Goal: Find specific page/section: Find specific page/section

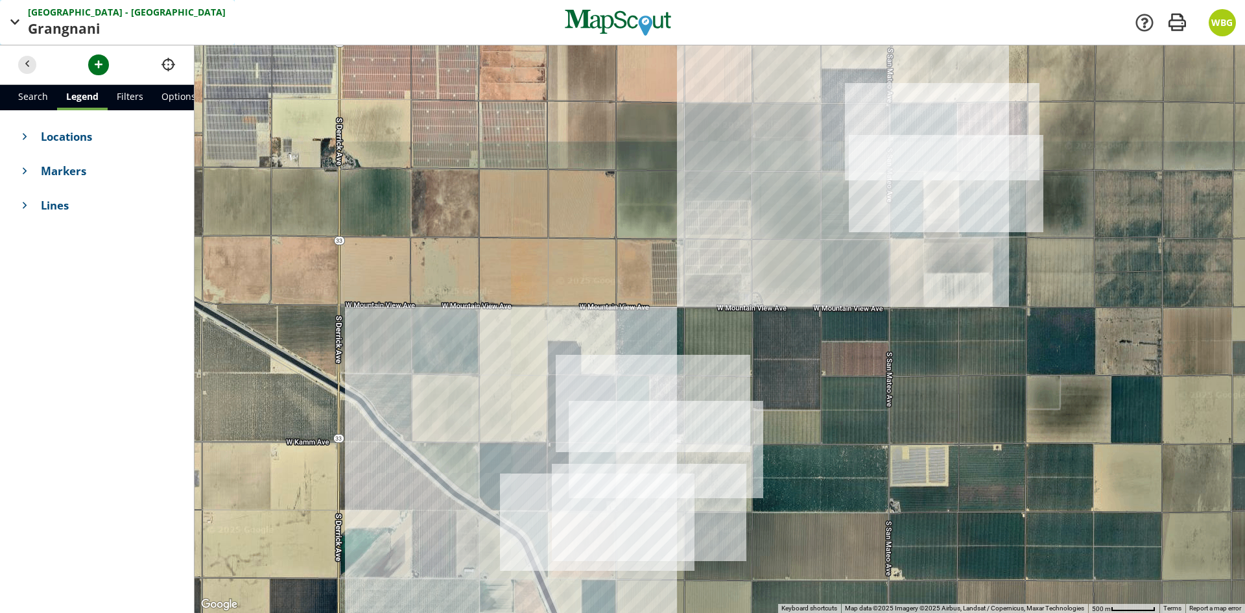
click at [72, 26] on span "Grangnani" at bounding box center [65, 29] width 75 height 21
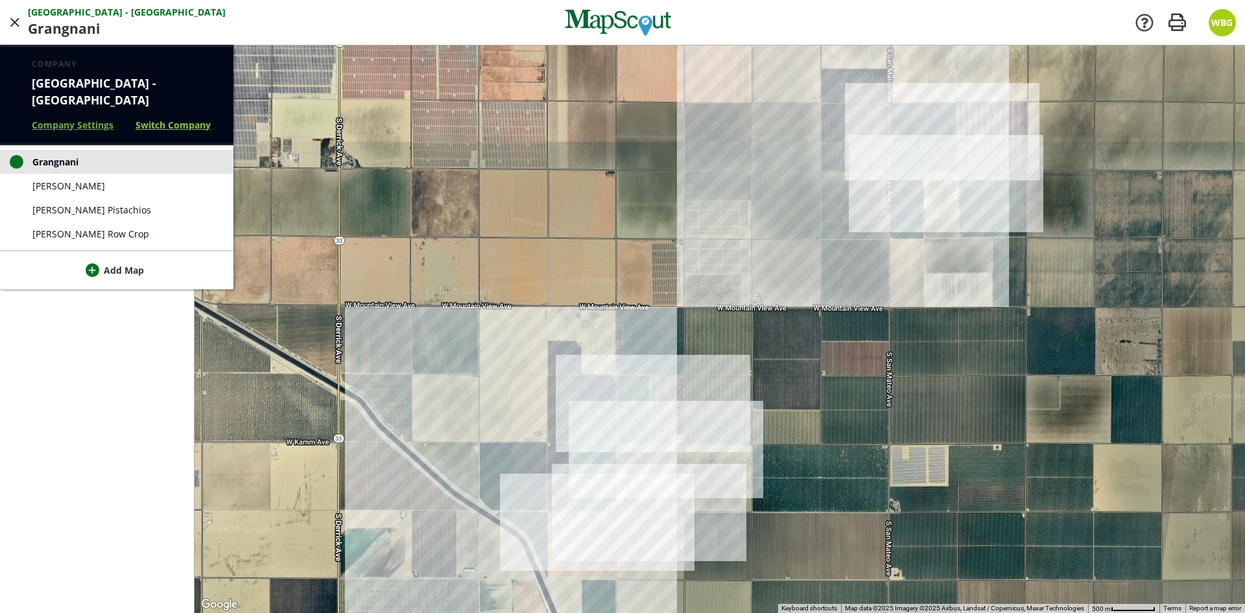
click at [165, 118] on link "Switch Company" at bounding box center [173, 125] width 75 height 14
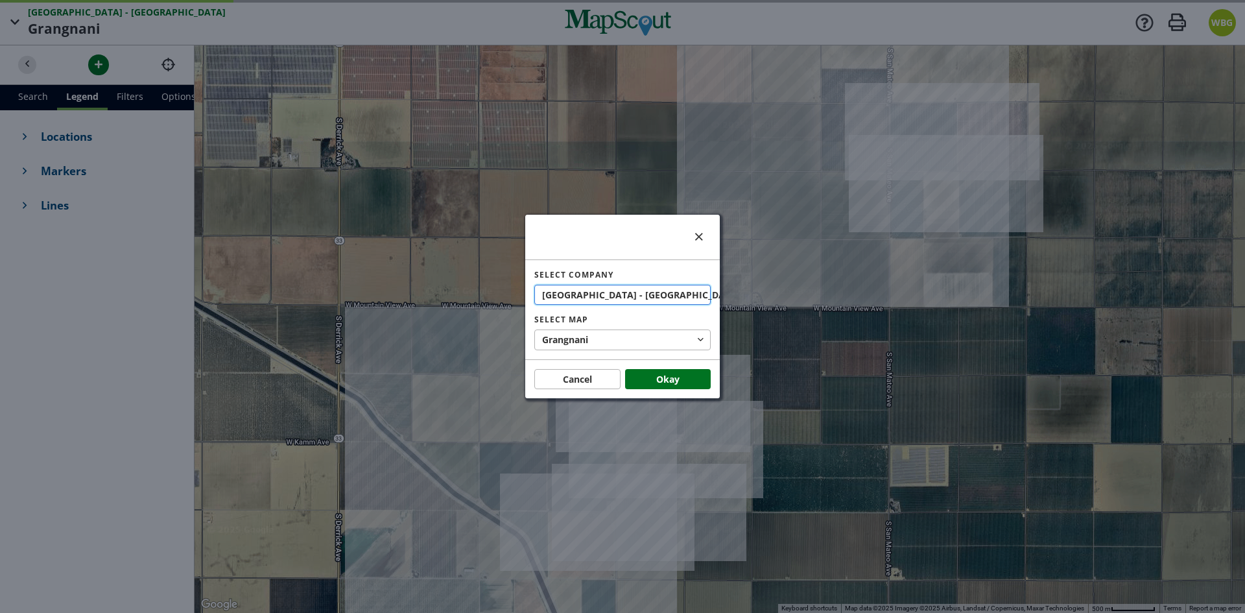
click at [744, 292] on span "button" at bounding box center [751, 295] width 14 height 14
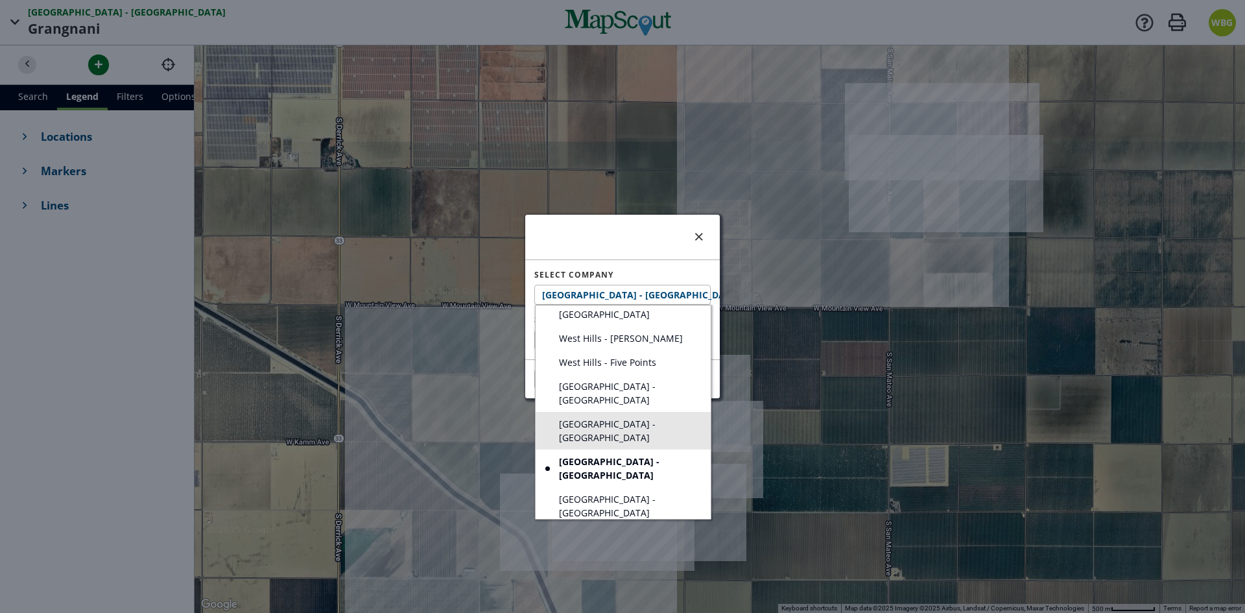
scroll to position [259, 0]
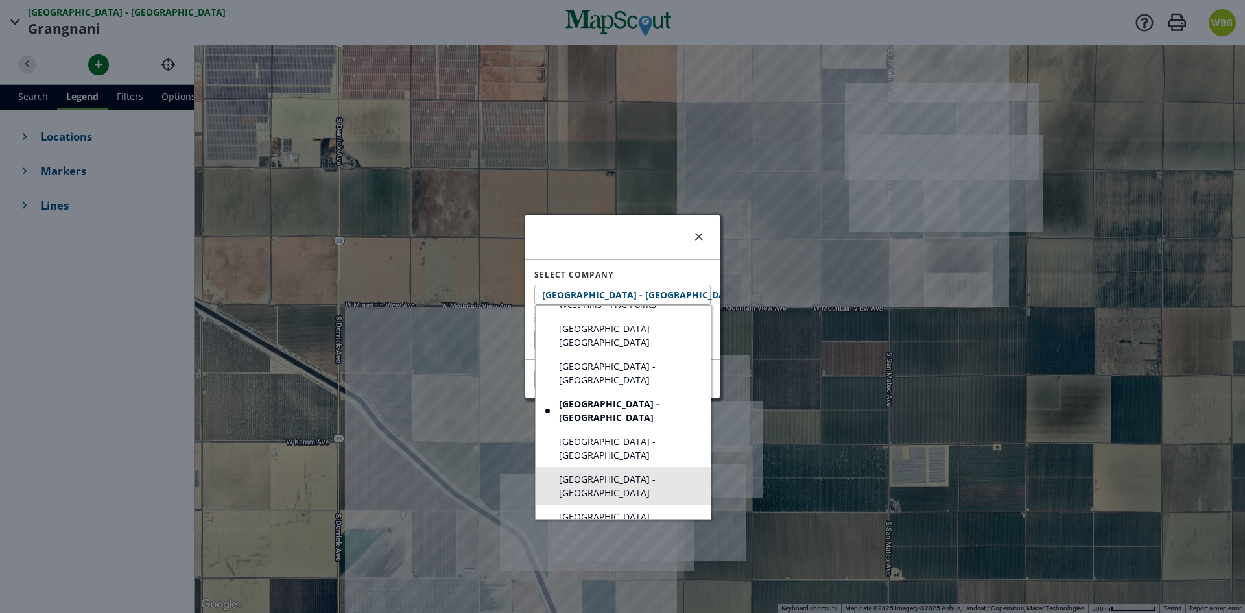
click at [675, 472] on span "[GEOGRAPHIC_DATA] - [GEOGRAPHIC_DATA]" at bounding box center [627, 485] width 137 height 27
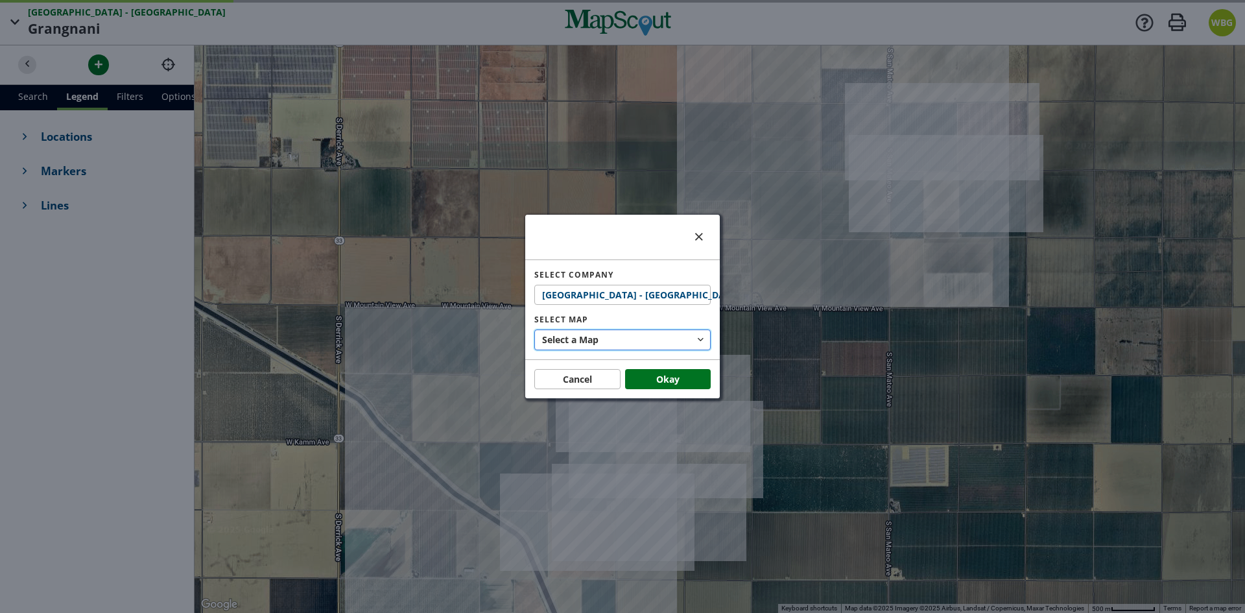
click at [648, 348] on button "Select a Map" at bounding box center [622, 339] width 176 height 21
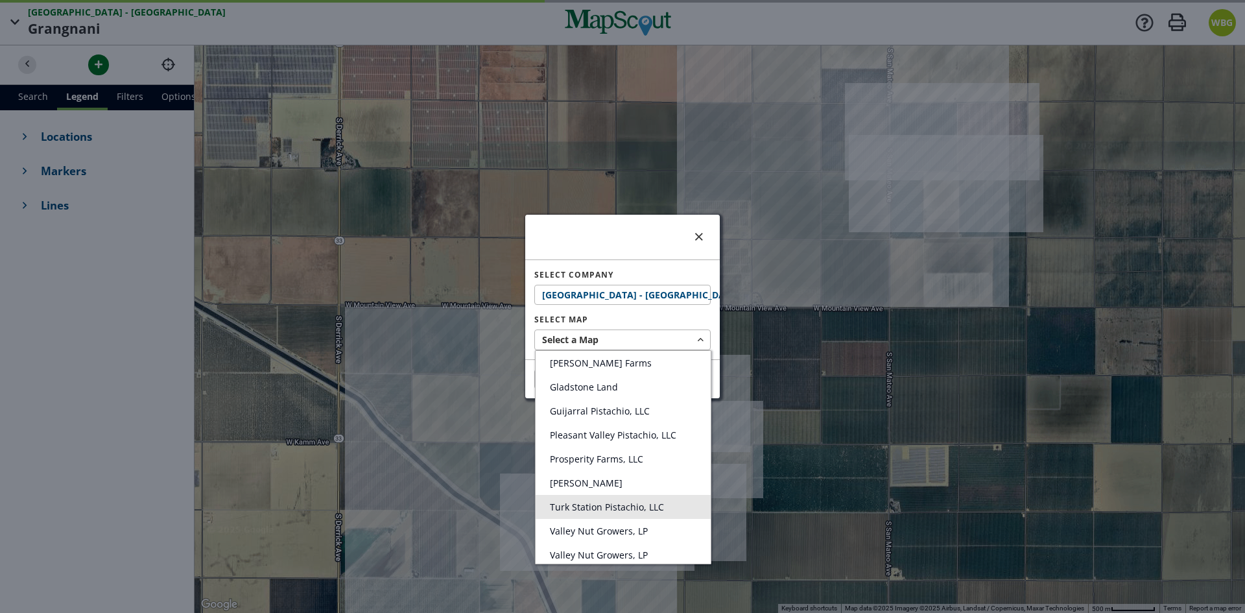
click at [641, 507] on span "Turk Station Pistachio, LLC" at bounding box center [607, 507] width 114 height 12
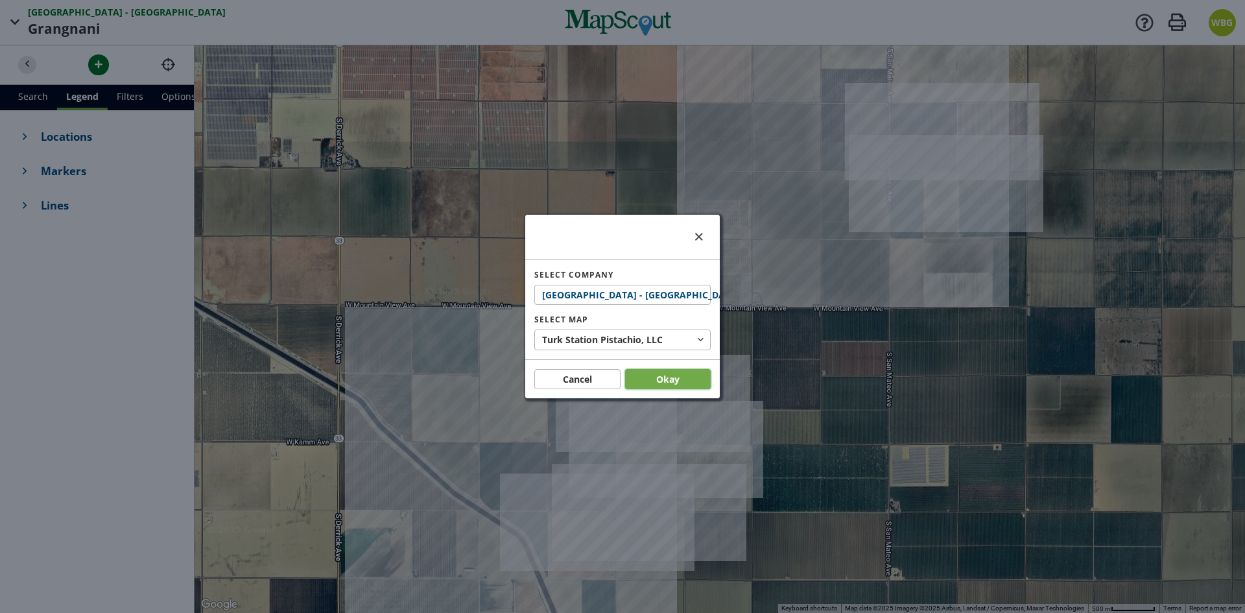
click at [671, 380] on button "Okay" at bounding box center [668, 379] width 86 height 21
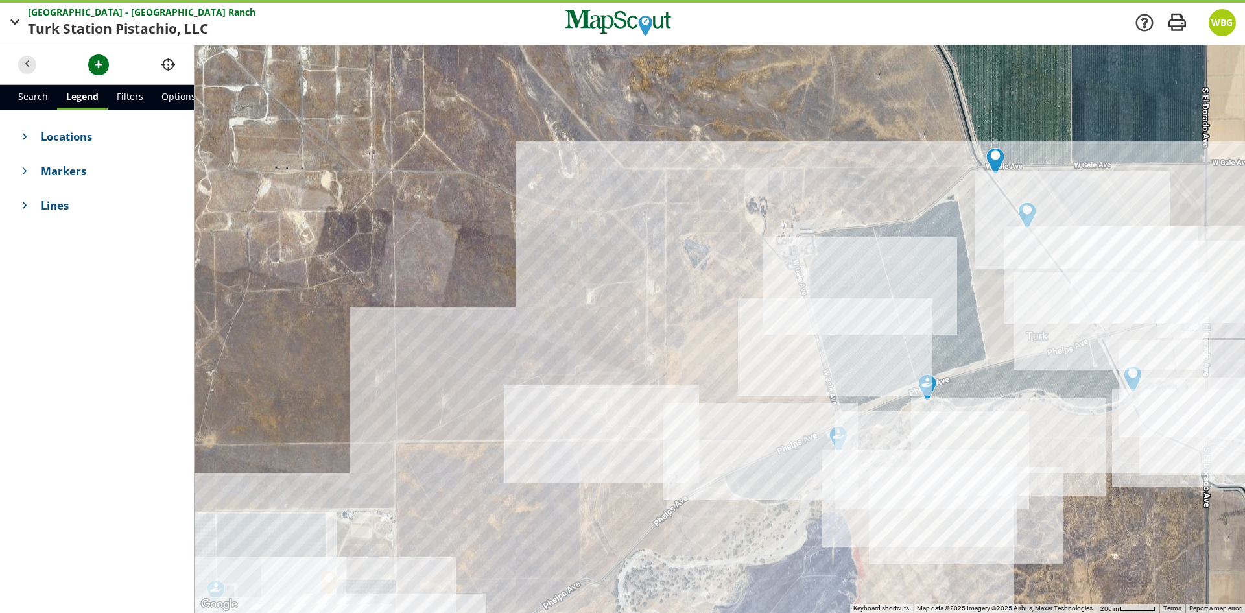
drag, startPoint x: 918, startPoint y: 219, endPoint x: 809, endPoint y: 455, distance: 260.5
click at [809, 455] on div at bounding box center [720, 328] width 1050 height 567
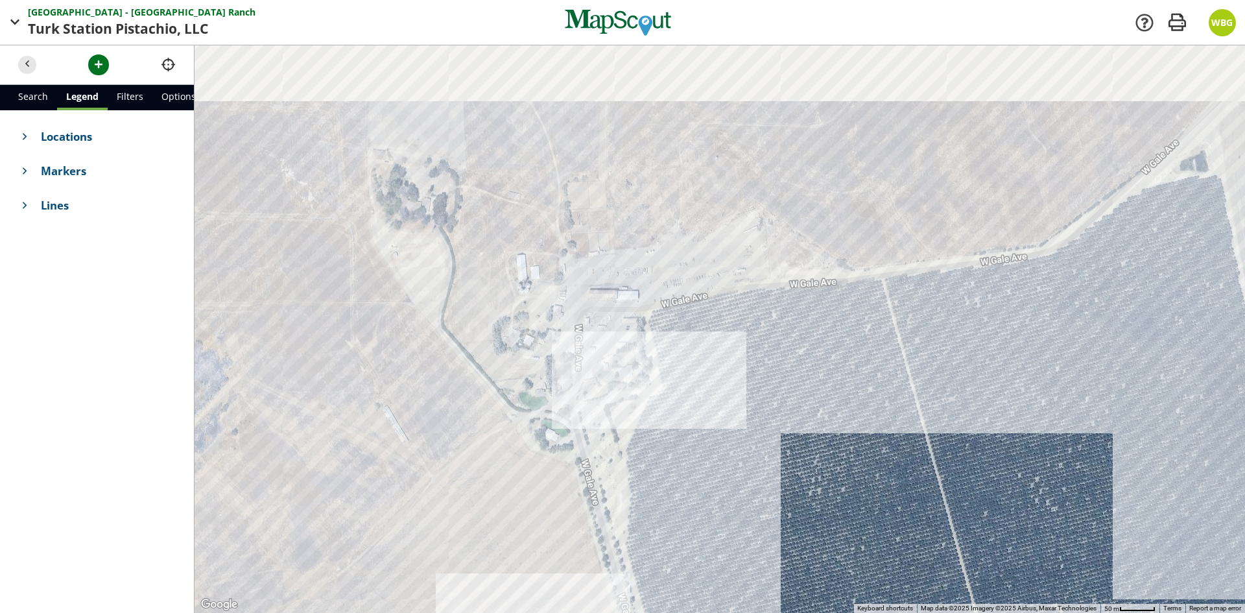
drag, startPoint x: 701, startPoint y: 154, endPoint x: 670, endPoint y: 545, distance: 391.6
click at [670, 545] on div at bounding box center [720, 328] width 1050 height 567
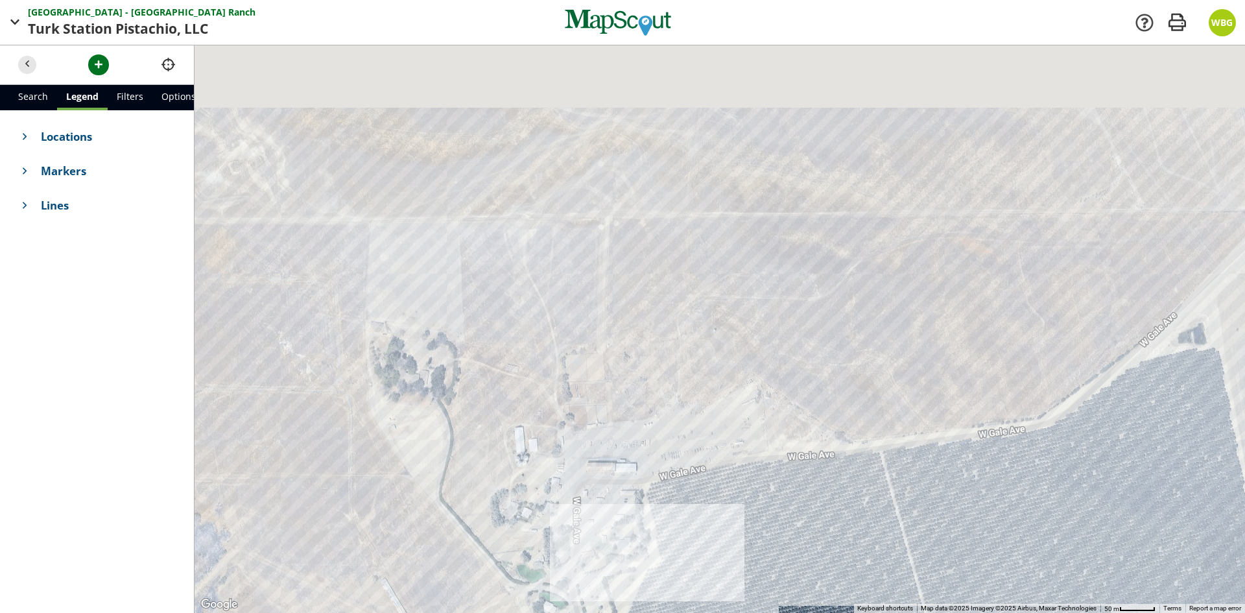
drag, startPoint x: 728, startPoint y: 359, endPoint x: 726, endPoint y: 529, distance: 170.5
click at [726, 529] on div at bounding box center [720, 328] width 1050 height 567
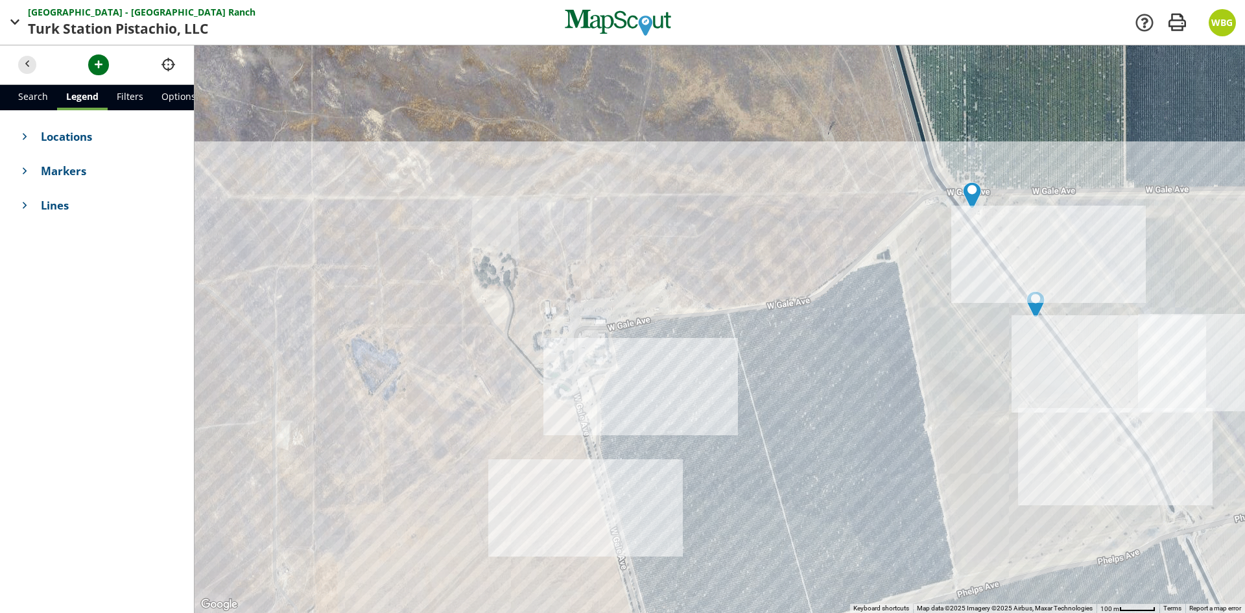
drag, startPoint x: 774, startPoint y: 551, endPoint x: 704, endPoint y: 374, distance: 190.4
click at [704, 374] on div at bounding box center [720, 328] width 1050 height 567
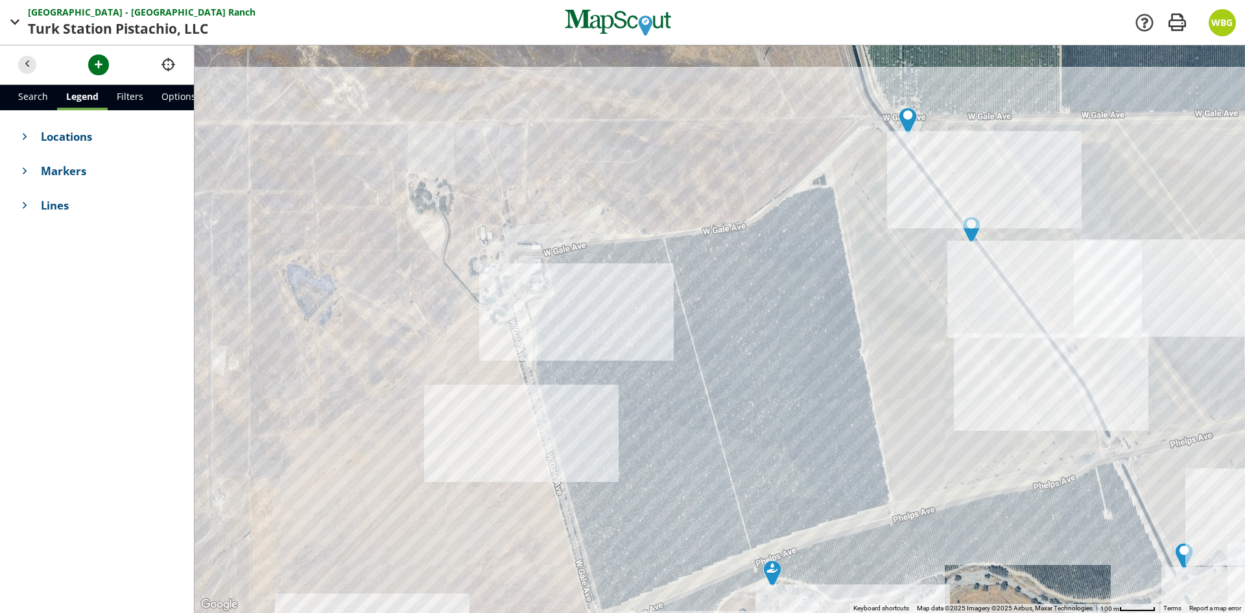
drag, startPoint x: 711, startPoint y: 488, endPoint x: 645, endPoint y: 435, distance: 85.0
click at [645, 435] on div at bounding box center [720, 328] width 1050 height 567
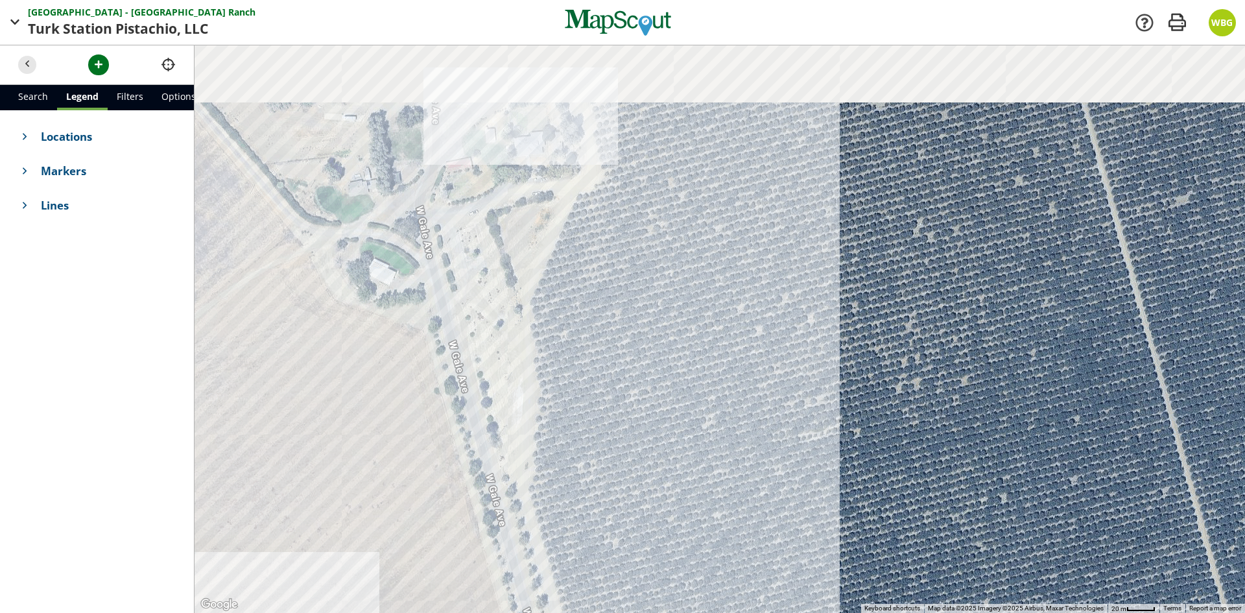
drag, startPoint x: 486, startPoint y: 115, endPoint x: 559, endPoint y: 454, distance: 346.3
click at [559, 454] on div at bounding box center [720, 328] width 1050 height 567
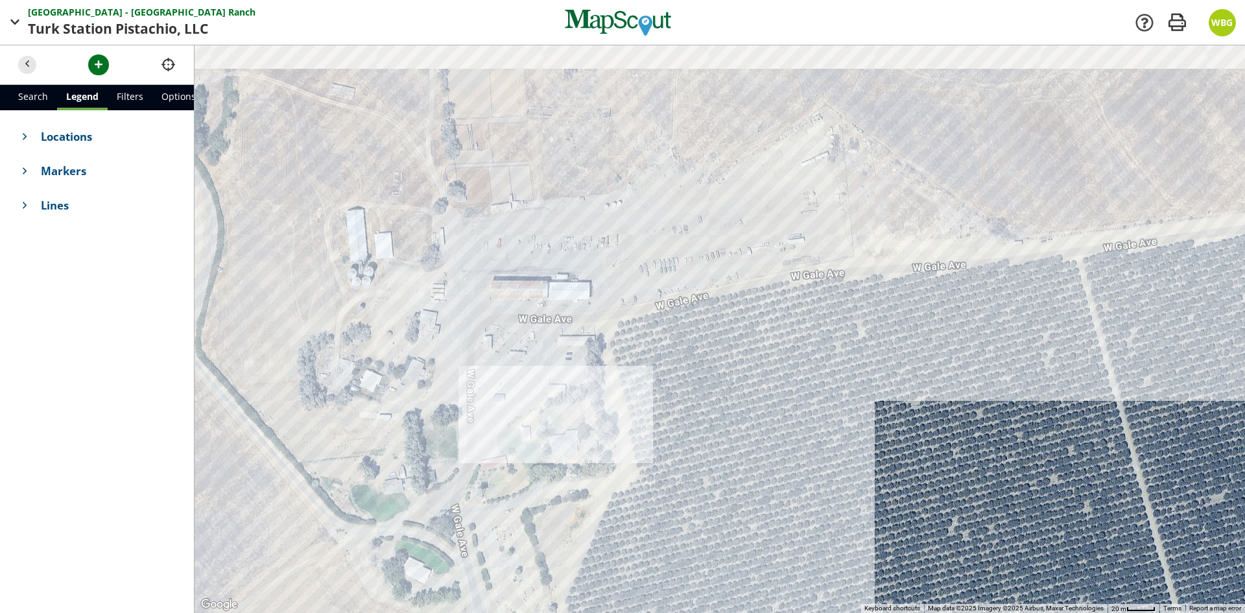
drag, startPoint x: 659, startPoint y: 229, endPoint x: 665, endPoint y: 382, distance: 153.1
click at [665, 382] on div at bounding box center [720, 328] width 1050 height 567
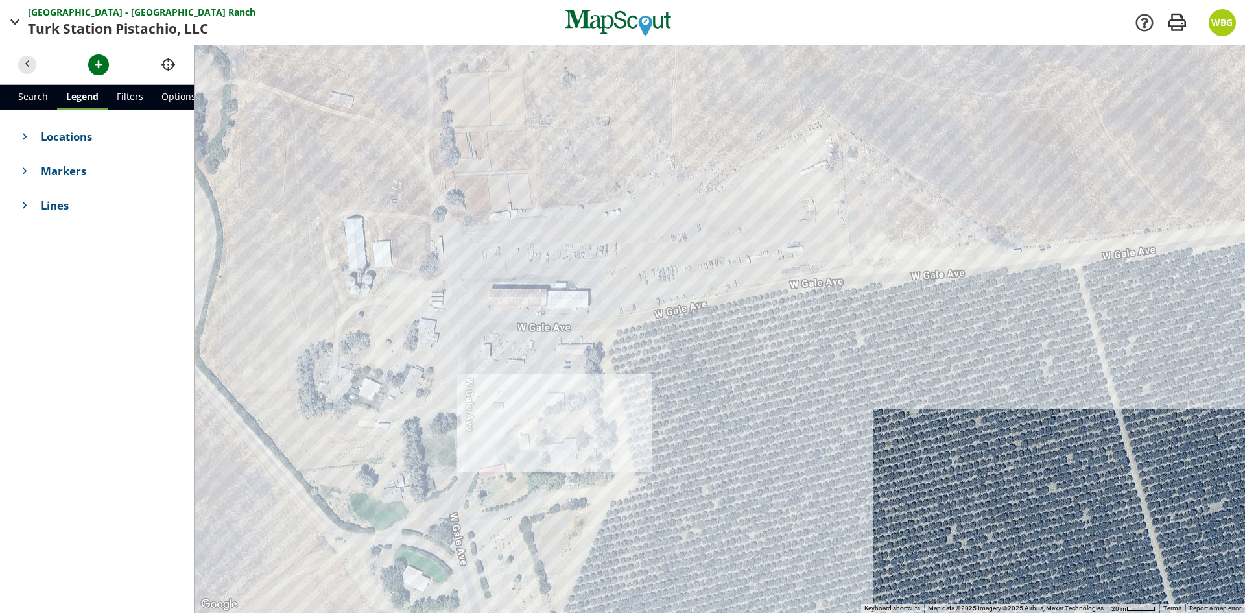
click at [564, 314] on div at bounding box center [720, 328] width 1050 height 567
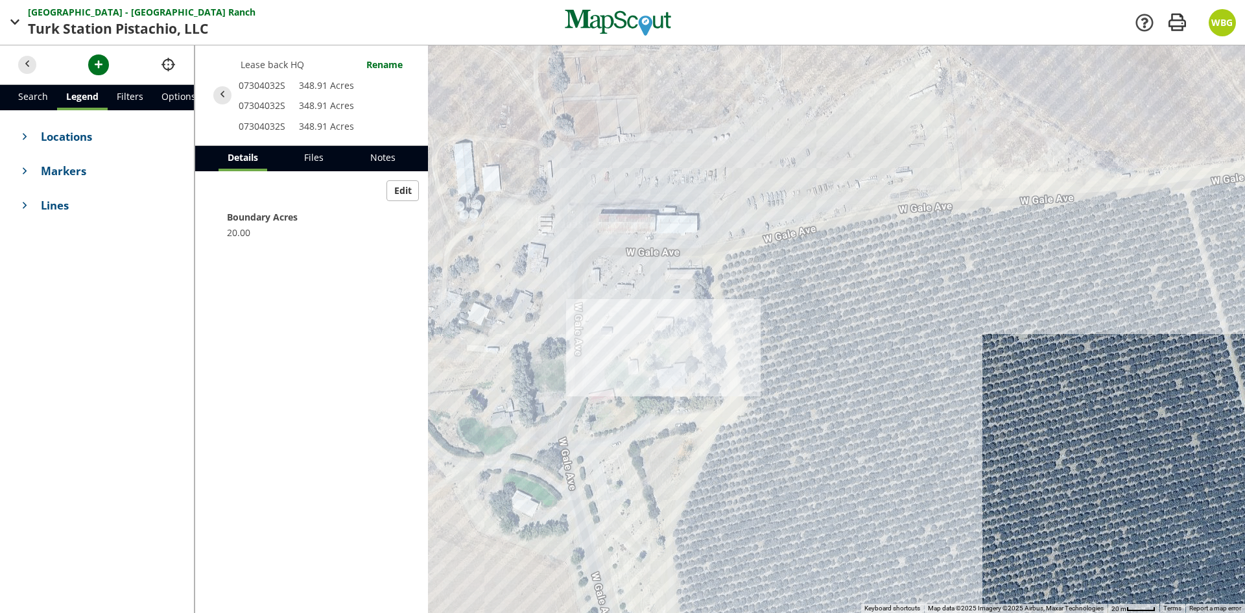
drag, startPoint x: 809, startPoint y: 514, endPoint x: 776, endPoint y: 483, distance: 45.0
click at [776, 483] on div at bounding box center [720, 328] width 1050 height 567
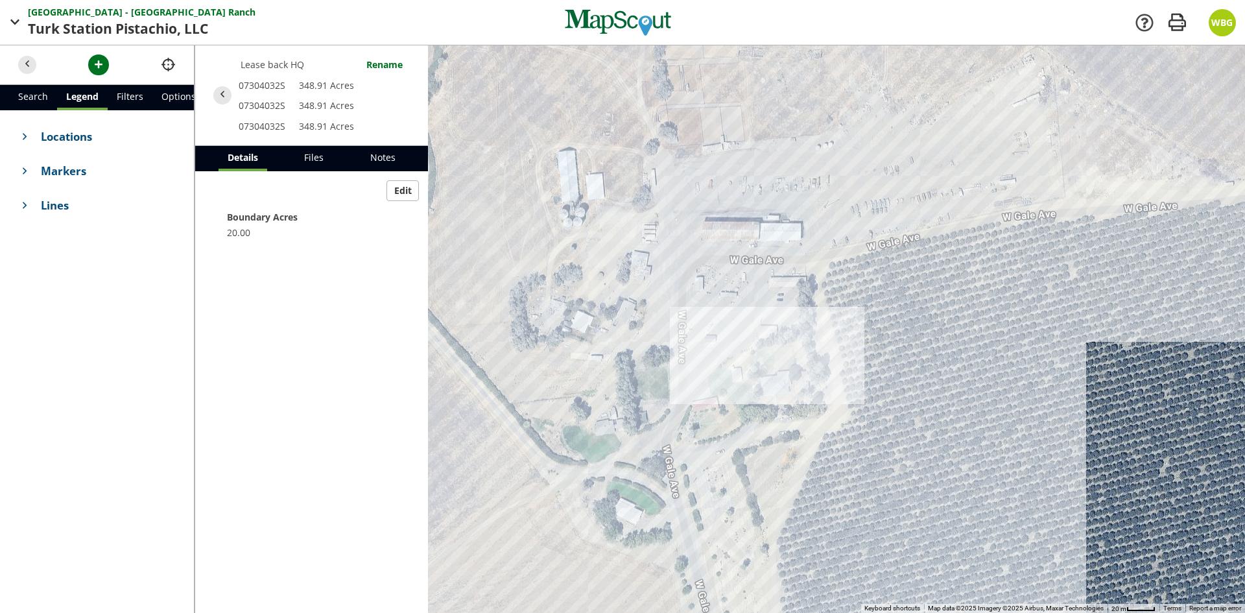
drag, startPoint x: 810, startPoint y: 404, endPoint x: 916, endPoint y: 409, distance: 105.8
click at [916, 409] on div at bounding box center [720, 328] width 1050 height 567
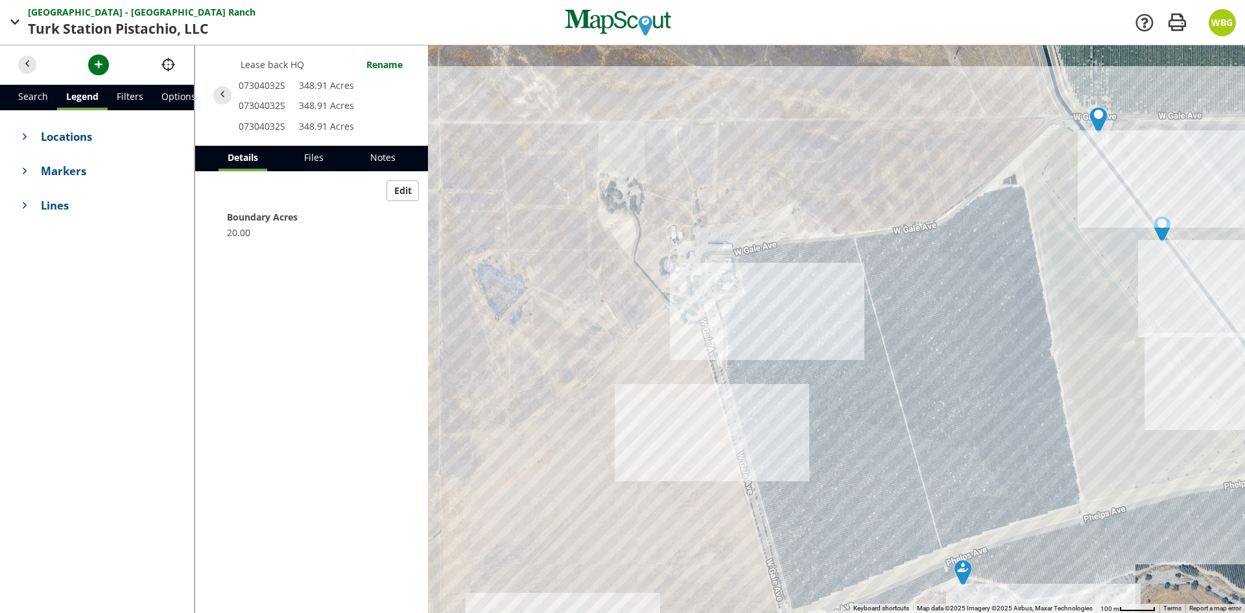
drag, startPoint x: 988, startPoint y: 504, endPoint x: 831, endPoint y: 386, distance: 195.8
click at [831, 386] on div at bounding box center [720, 328] width 1050 height 567
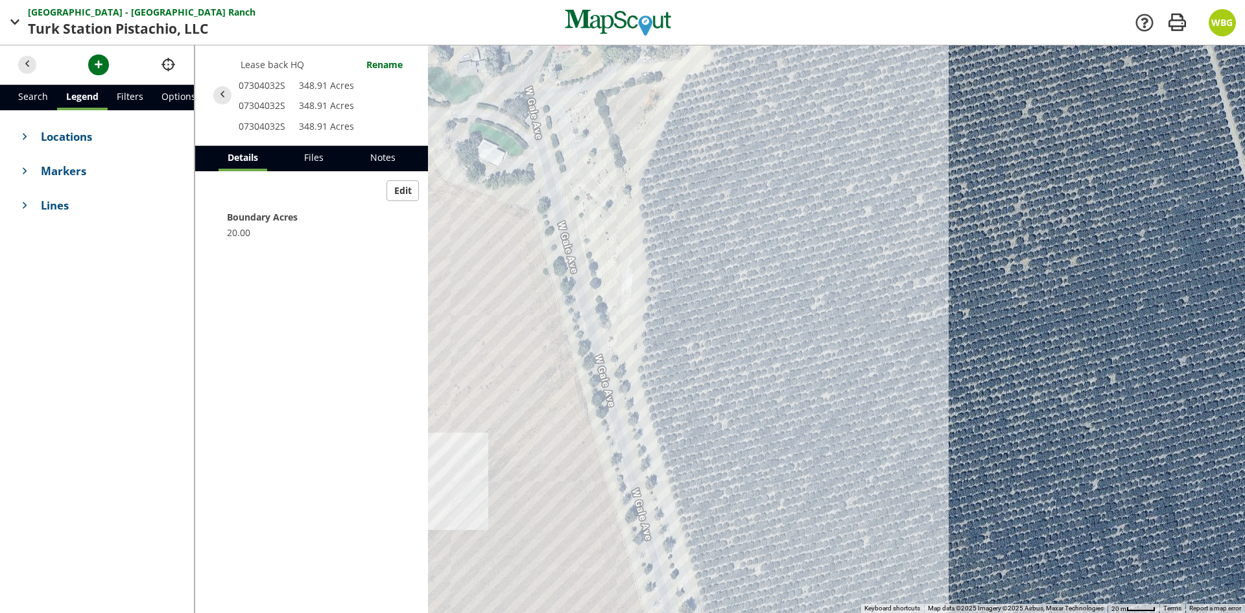
drag, startPoint x: 674, startPoint y: 129, endPoint x: 761, endPoint y: 431, distance: 313.8
click at [761, 431] on div at bounding box center [720, 328] width 1050 height 567
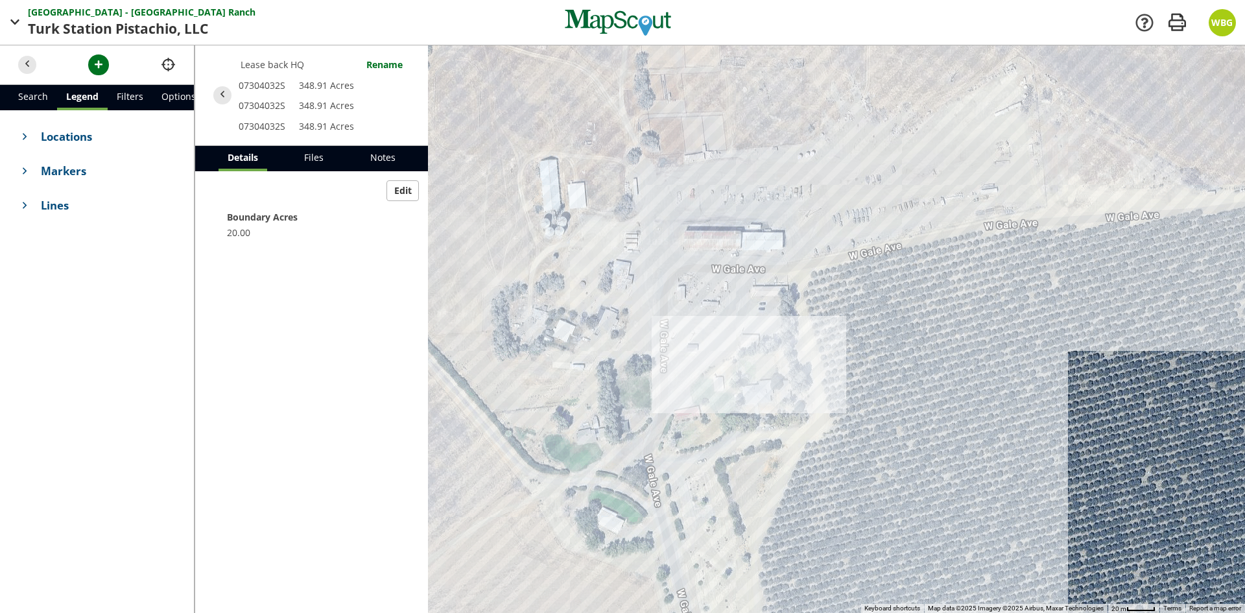
drag, startPoint x: 809, startPoint y: 219, endPoint x: 834, endPoint y: 364, distance: 148.0
click at [834, 364] on div at bounding box center [720, 328] width 1050 height 567
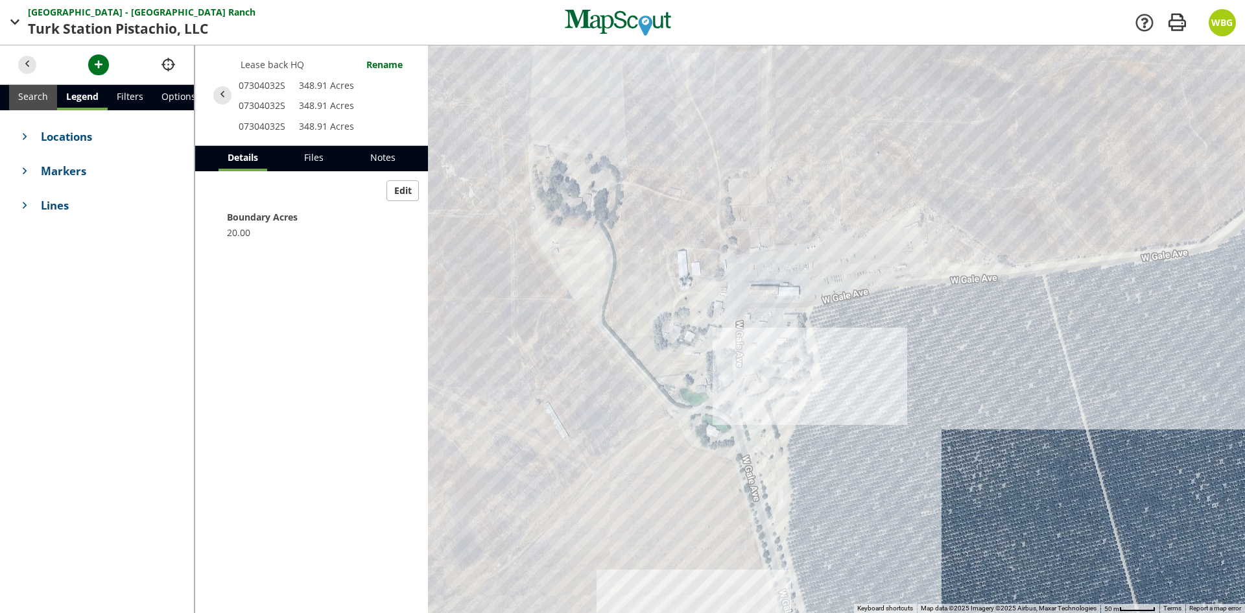
click at [36, 95] on link "Search" at bounding box center [33, 97] width 48 height 25
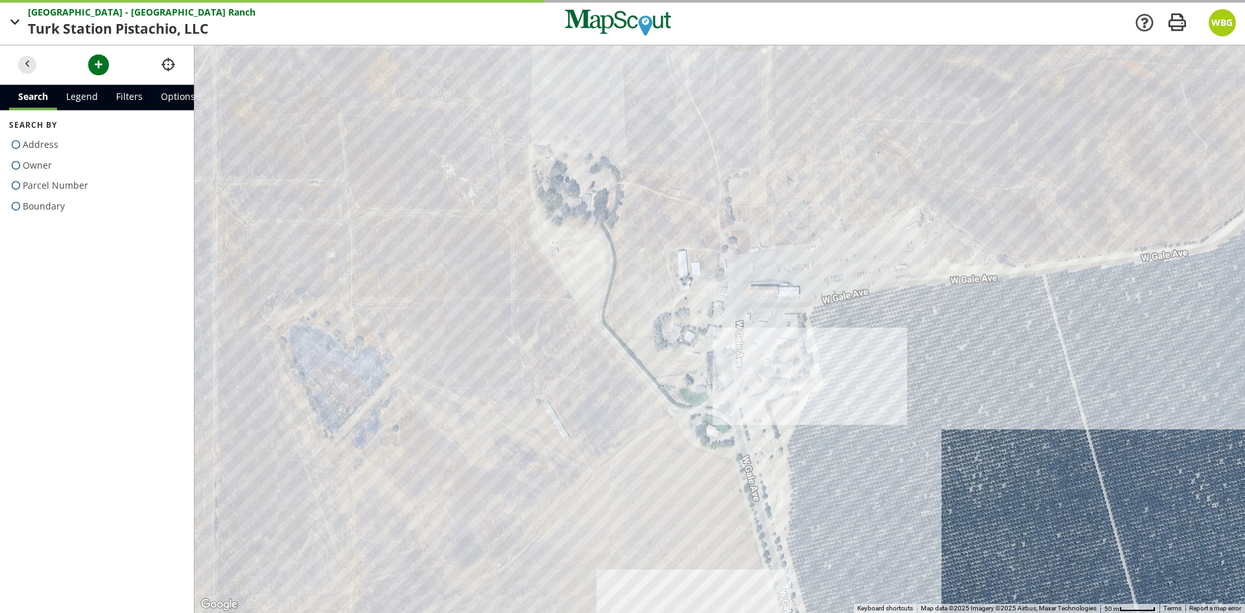
click at [18, 206] on span at bounding box center [16, 206] width 14 height 18
click at [18, 206] on input "Boundary" at bounding box center [13, 203] width 8 height 8
radio input "true"
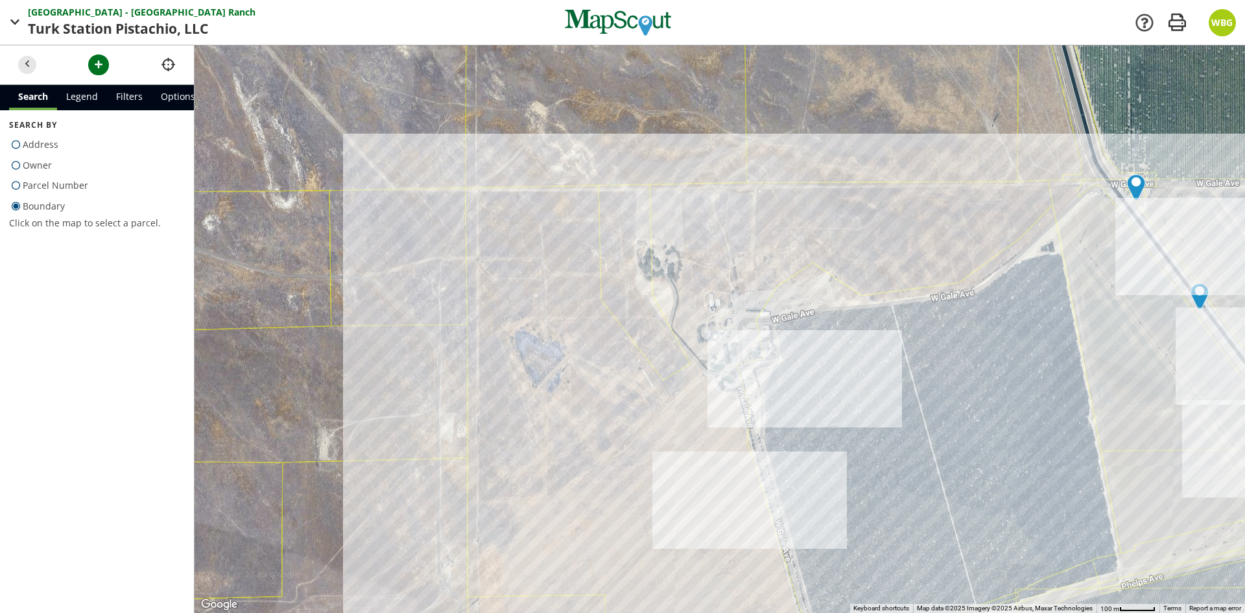
drag, startPoint x: 980, startPoint y: 421, endPoint x: 894, endPoint y: 404, distance: 88.5
click at [894, 404] on div at bounding box center [720, 328] width 1050 height 567
click at [125, 91] on link "Filters" at bounding box center [129, 97] width 45 height 25
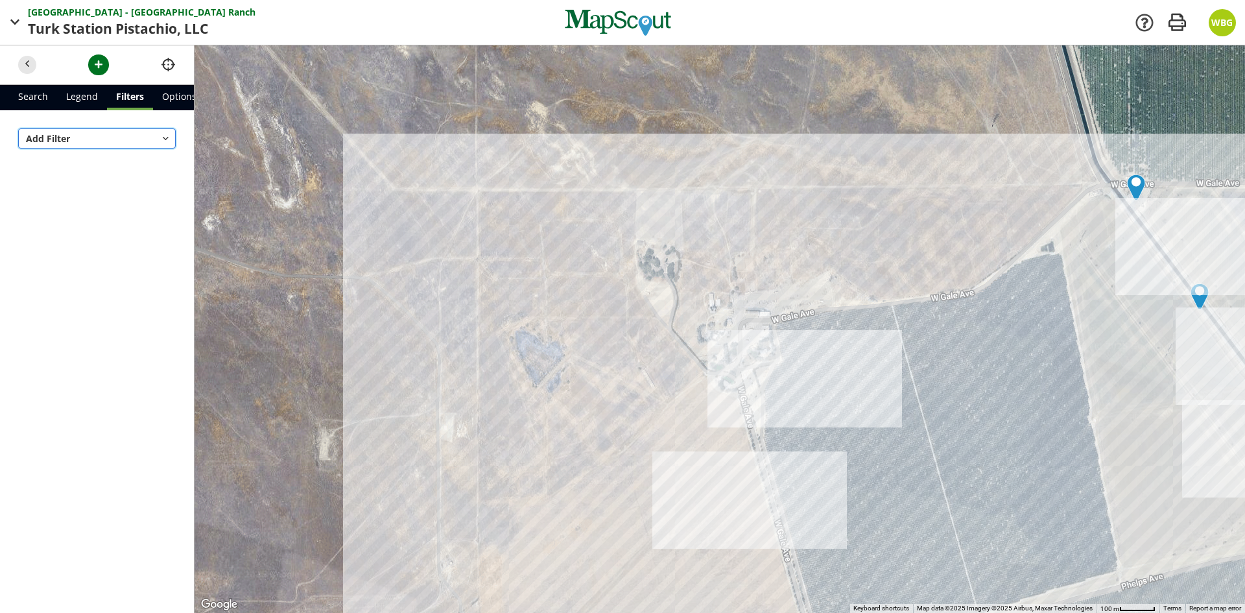
click at [87, 137] on button "Add Filter" at bounding box center [97, 138] width 158 height 21
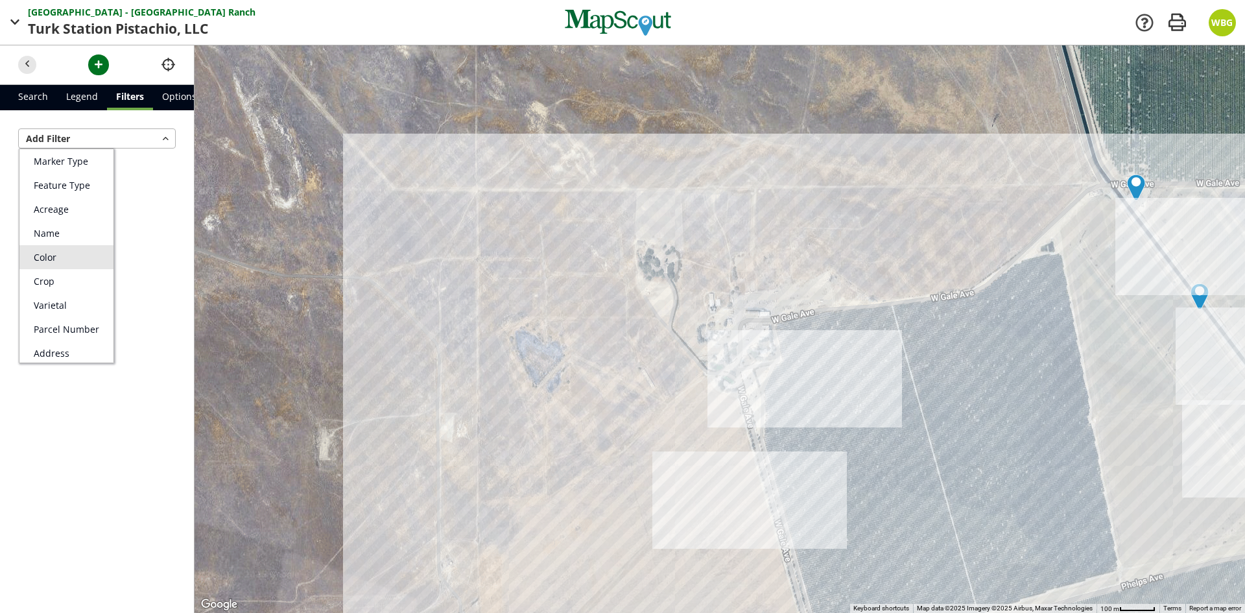
click at [60, 255] on link "Color" at bounding box center [66, 257] width 94 height 24
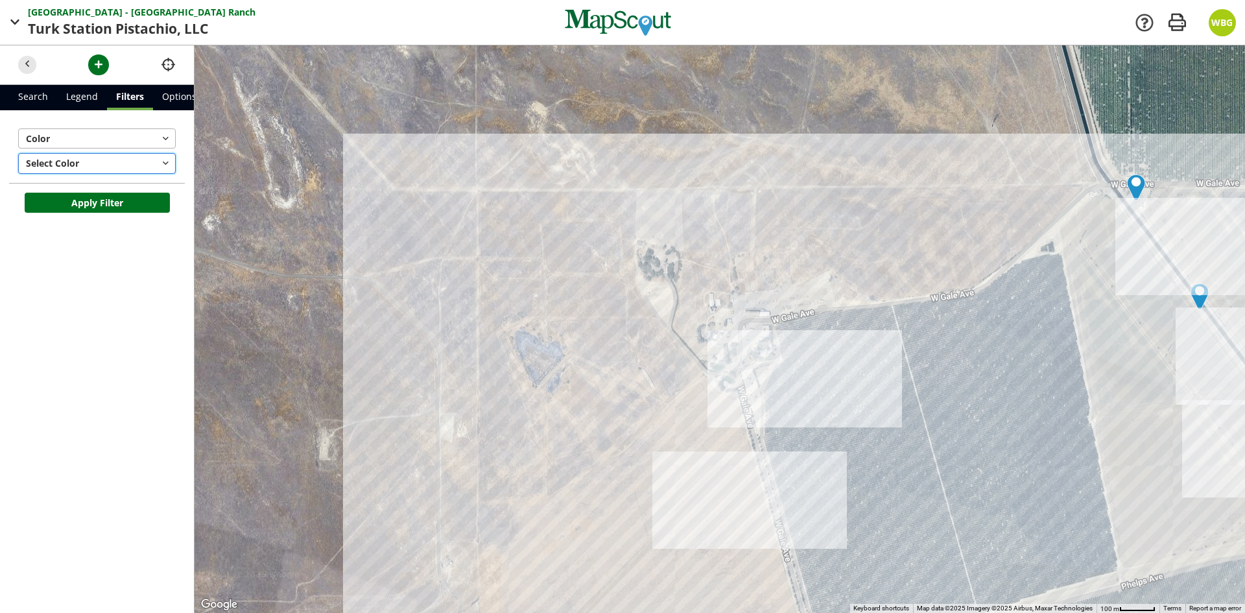
click at [118, 164] on button "Select Color" at bounding box center [97, 163] width 158 height 21
click at [46, 210] on span "Teal" at bounding box center [43, 210] width 18 height 12
click at [100, 200] on button "Apply Filter" at bounding box center [97, 203] width 145 height 21
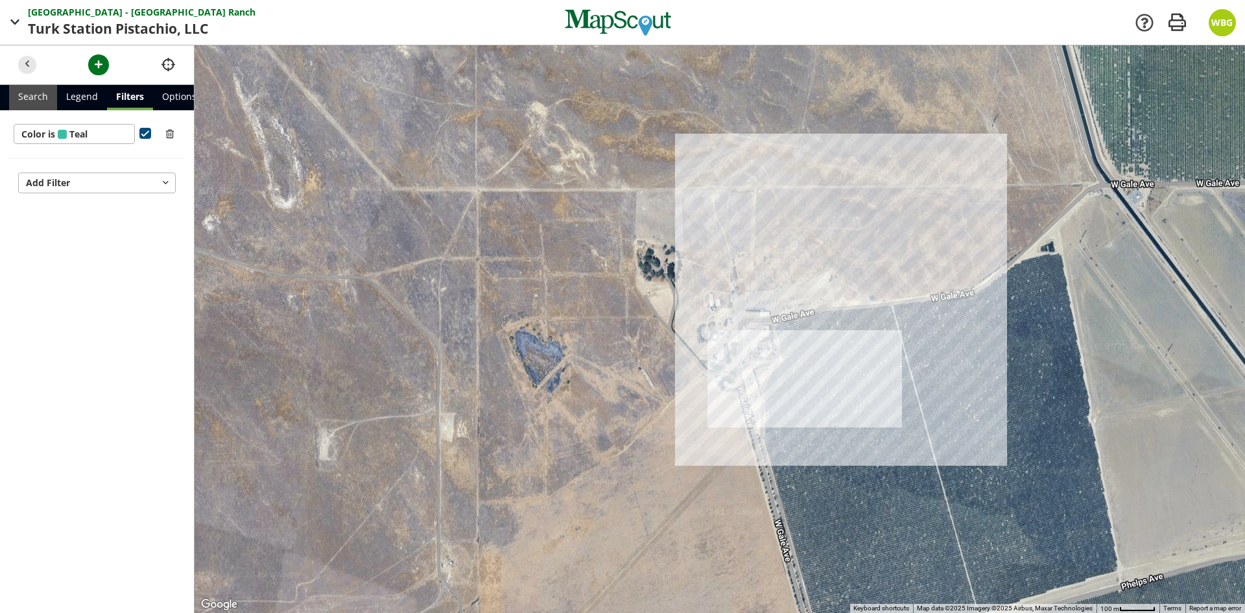
click at [41, 97] on link "Search" at bounding box center [33, 97] width 48 height 25
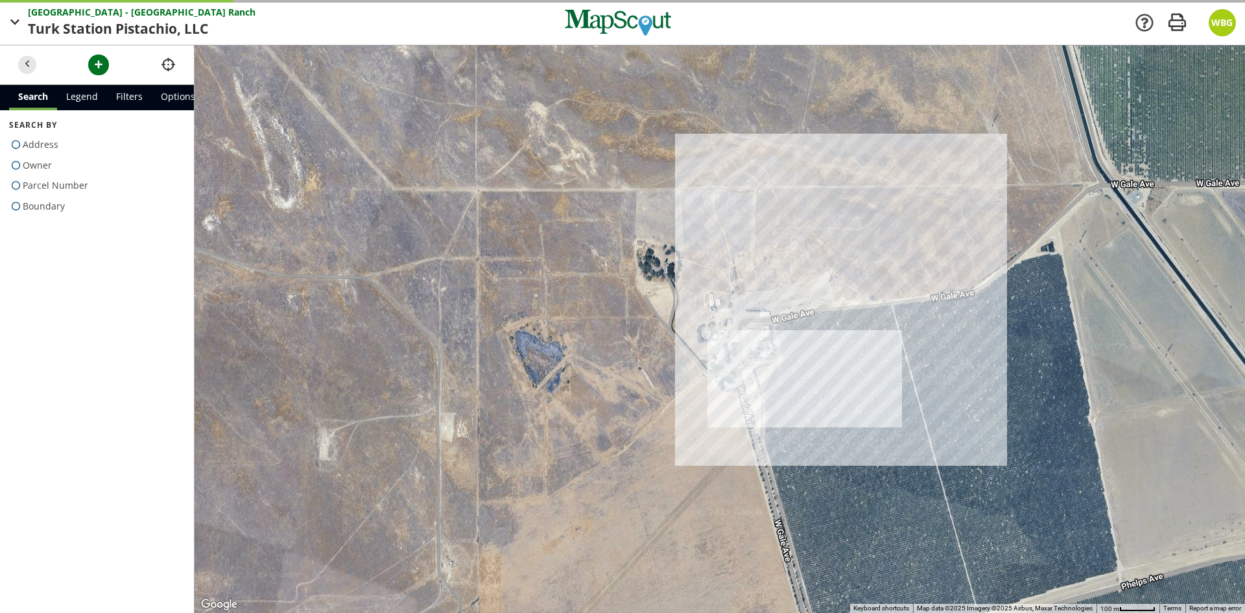
click at [16, 206] on span at bounding box center [16, 206] width 14 height 18
click at [16, 206] on input "Boundary" at bounding box center [13, 203] width 8 height 8
radio input "true"
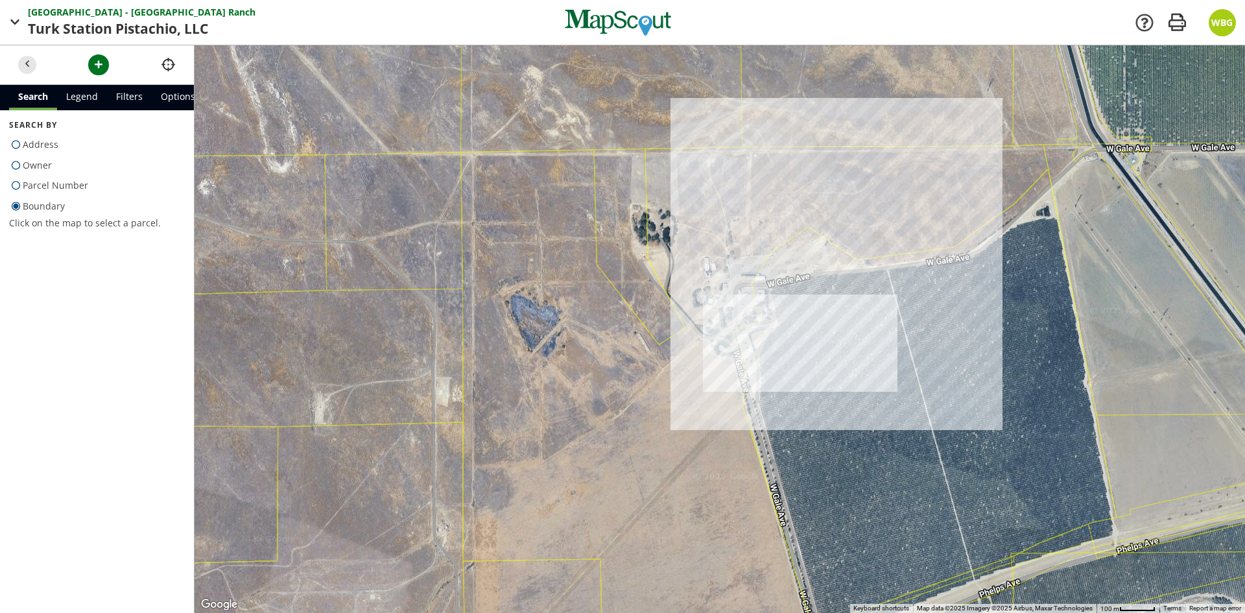
drag, startPoint x: 822, startPoint y: 434, endPoint x: 819, endPoint y: 397, distance: 37.1
click at [819, 397] on div at bounding box center [720, 328] width 1050 height 567
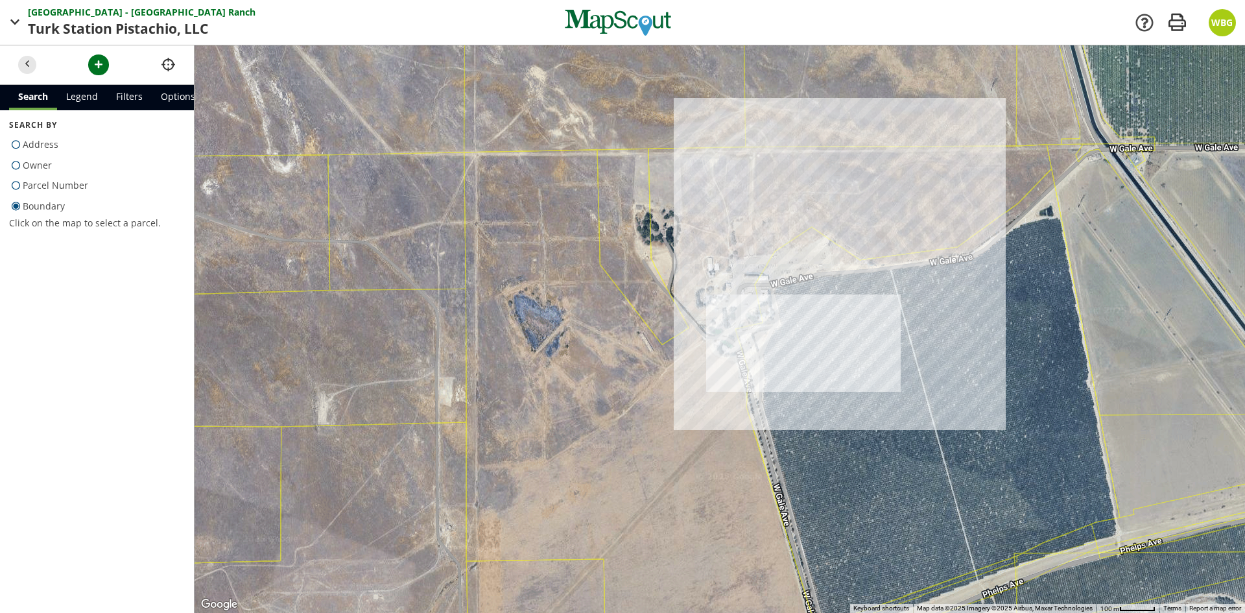
drag, startPoint x: 822, startPoint y: 430, endPoint x: 772, endPoint y: 360, distance: 86.0
click at [772, 360] on div at bounding box center [720, 328] width 1050 height 567
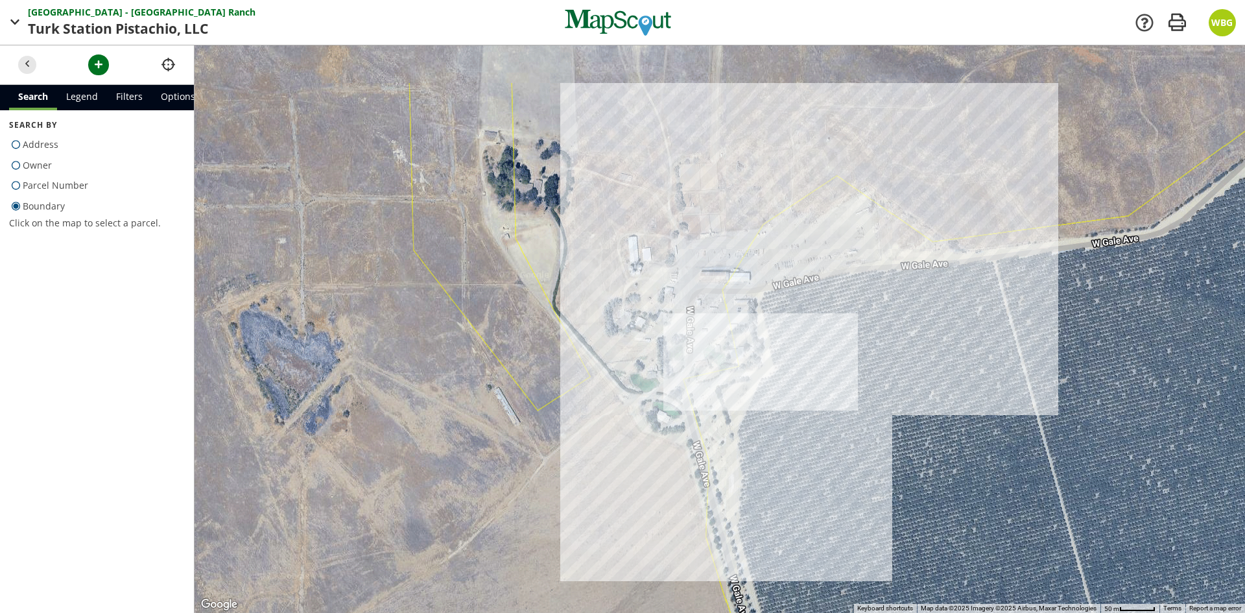
drag, startPoint x: 657, startPoint y: 189, endPoint x: 672, endPoint y: 318, distance: 130.5
click at [672, 318] on div at bounding box center [720, 328] width 1050 height 567
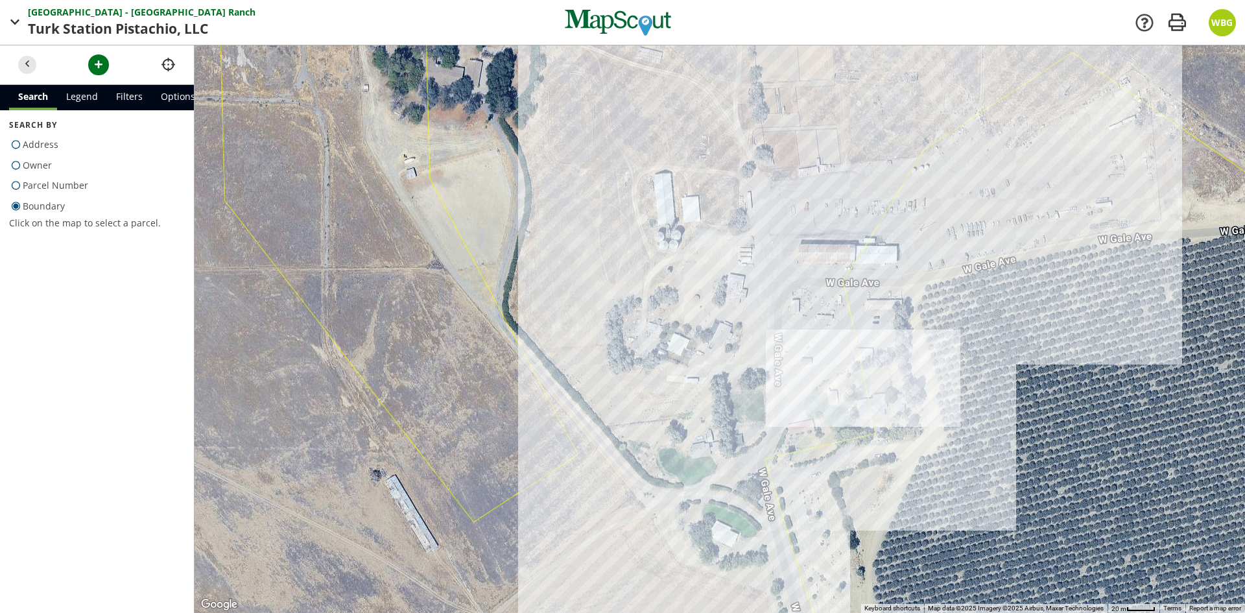
drag, startPoint x: 704, startPoint y: 218, endPoint x: 766, endPoint y: 220, distance: 62.3
click at [766, 220] on div at bounding box center [720, 328] width 1050 height 567
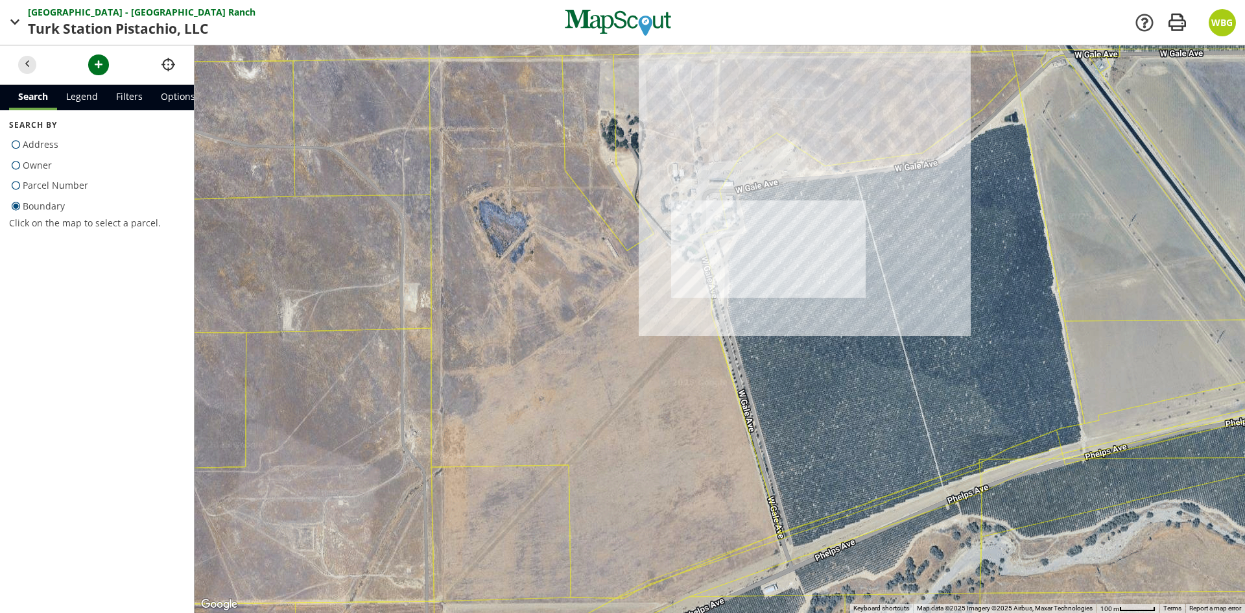
drag, startPoint x: 772, startPoint y: 456, endPoint x: 723, endPoint y: 298, distance: 165.5
click at [723, 298] on div at bounding box center [720, 328] width 1050 height 567
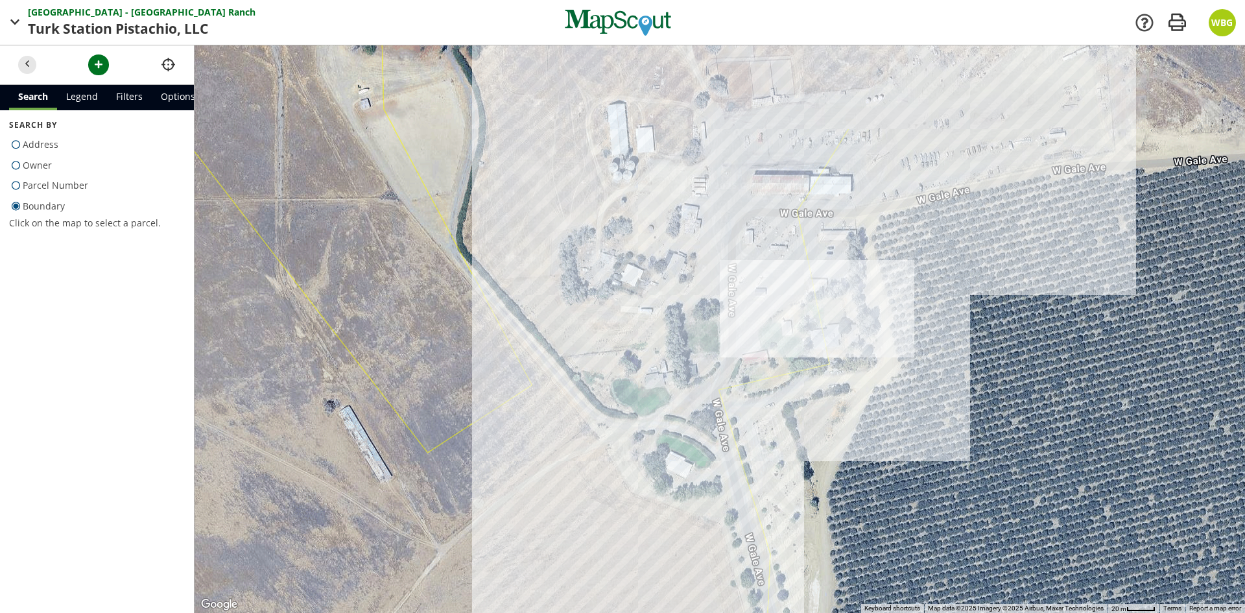
drag, startPoint x: 731, startPoint y: 136, endPoint x: 775, endPoint y: 390, distance: 257.9
click at [775, 390] on div at bounding box center [720, 328] width 1050 height 567
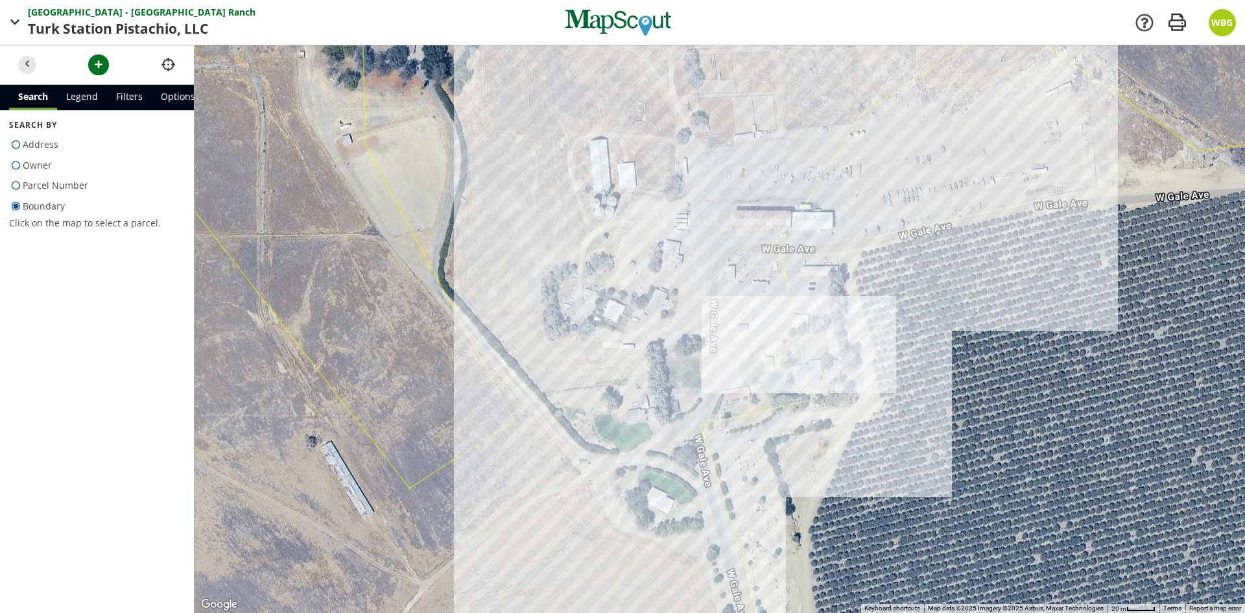
drag, startPoint x: 732, startPoint y: 289, endPoint x: 708, endPoint y: 321, distance: 40.3
click at [708, 321] on div at bounding box center [720, 328] width 1050 height 567
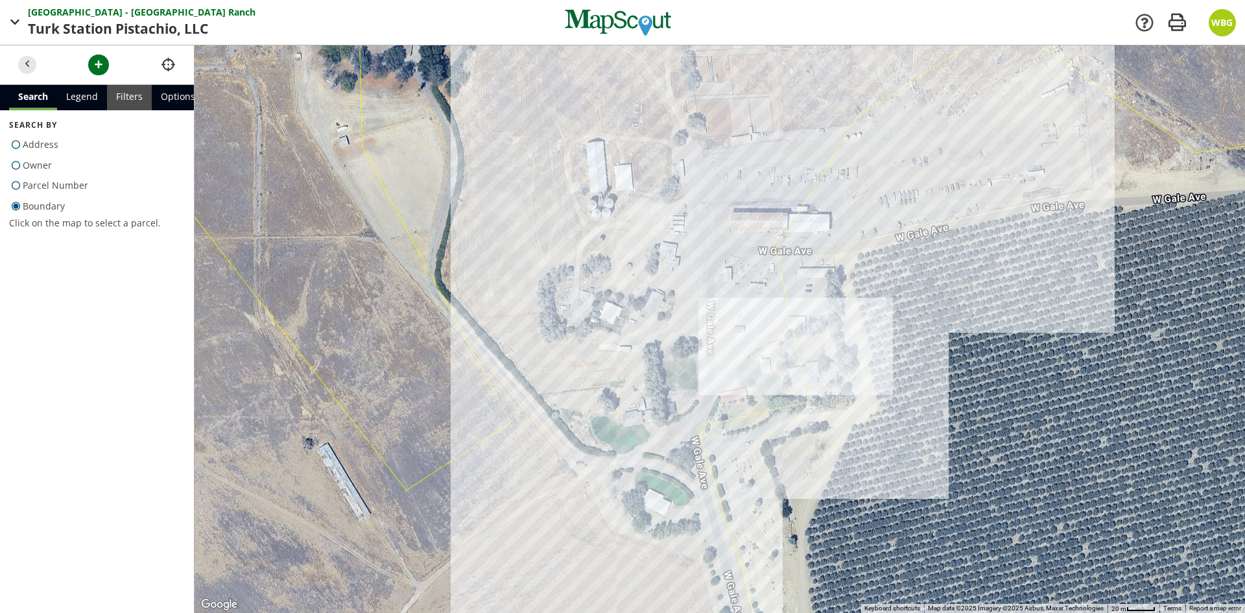
click at [134, 98] on link "Filters" at bounding box center [129, 97] width 45 height 25
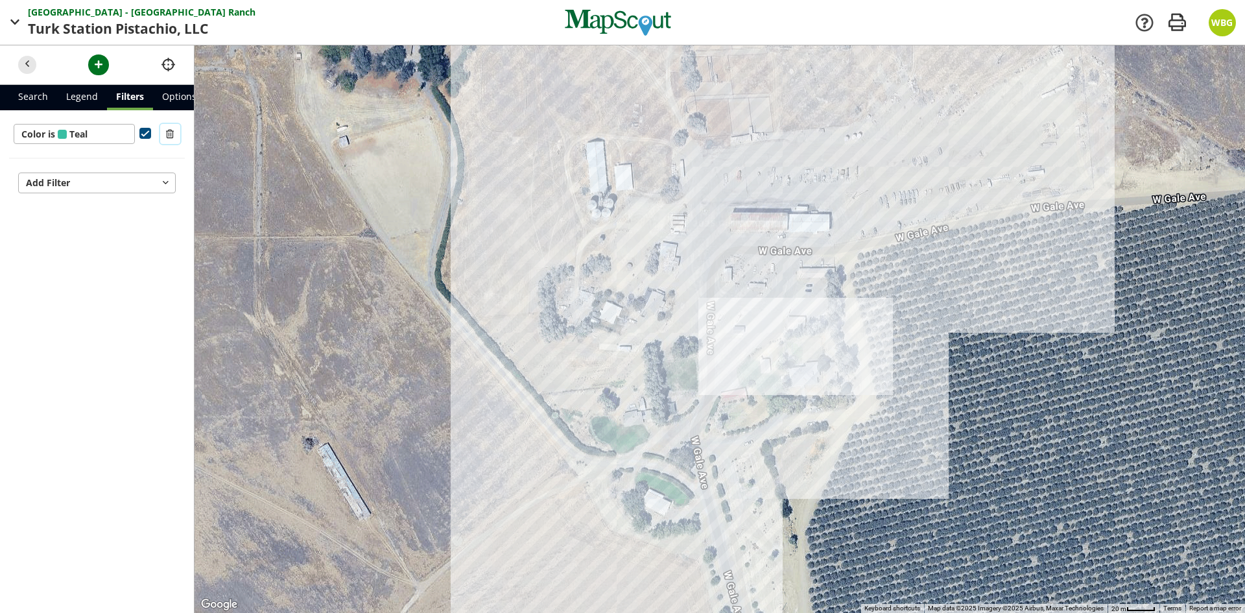
click at [174, 132] on span "button" at bounding box center [170, 134] width 14 height 14
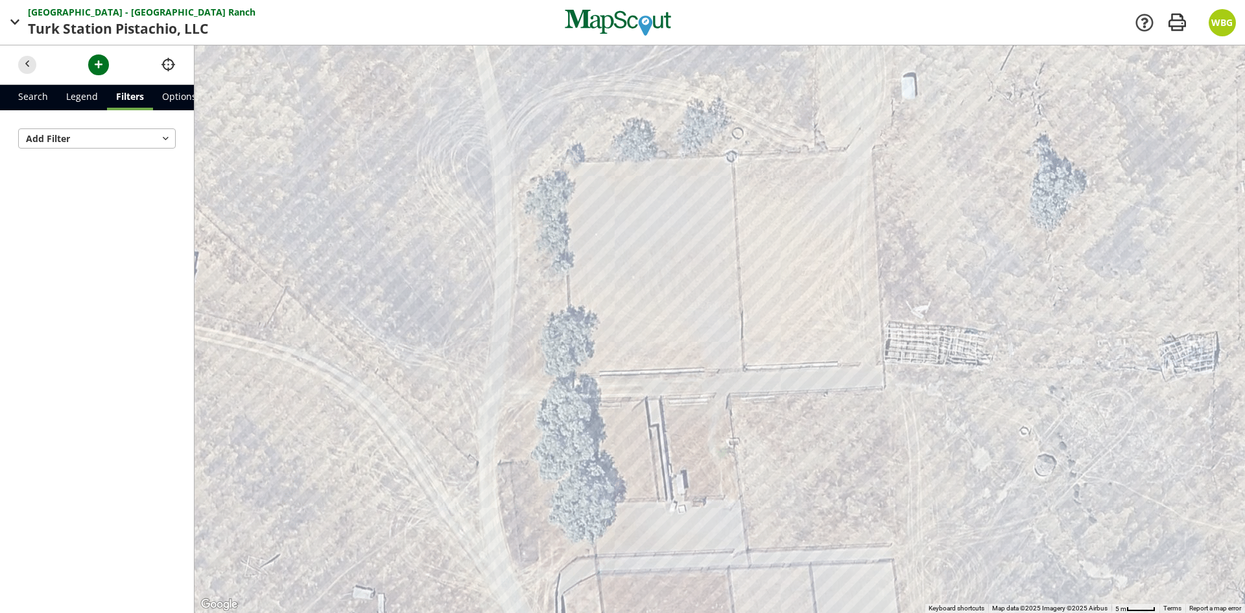
drag, startPoint x: 622, startPoint y: 292, endPoint x: 718, endPoint y: 420, distance: 159.8
click at [718, 420] on div at bounding box center [720, 328] width 1050 height 567
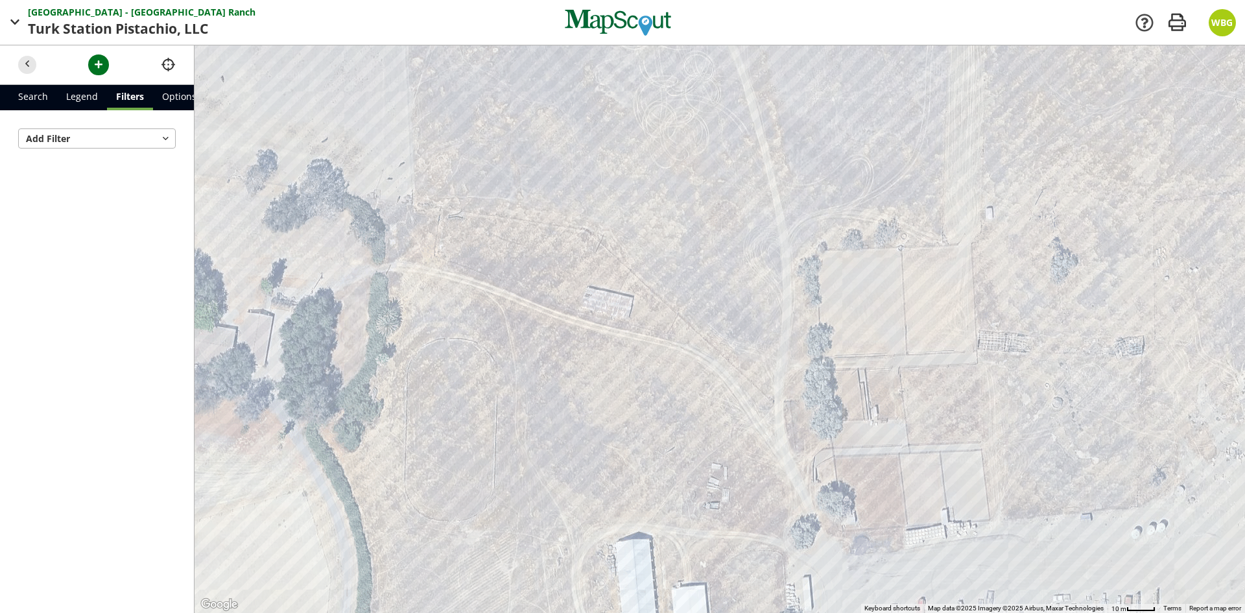
drag, startPoint x: 634, startPoint y: 362, endPoint x: 840, endPoint y: 344, distance: 207.0
click at [840, 344] on div at bounding box center [720, 328] width 1050 height 567
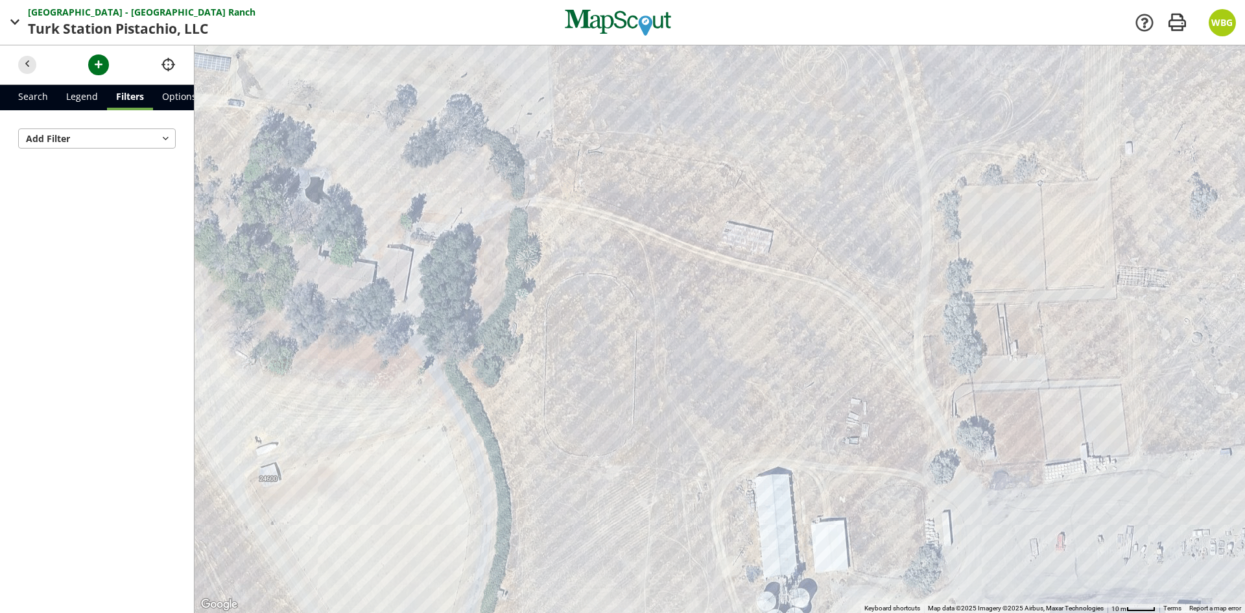
drag, startPoint x: 508, startPoint y: 372, endPoint x: 525, endPoint y: 249, distance: 124.3
click at [525, 249] on div at bounding box center [720, 328] width 1050 height 567
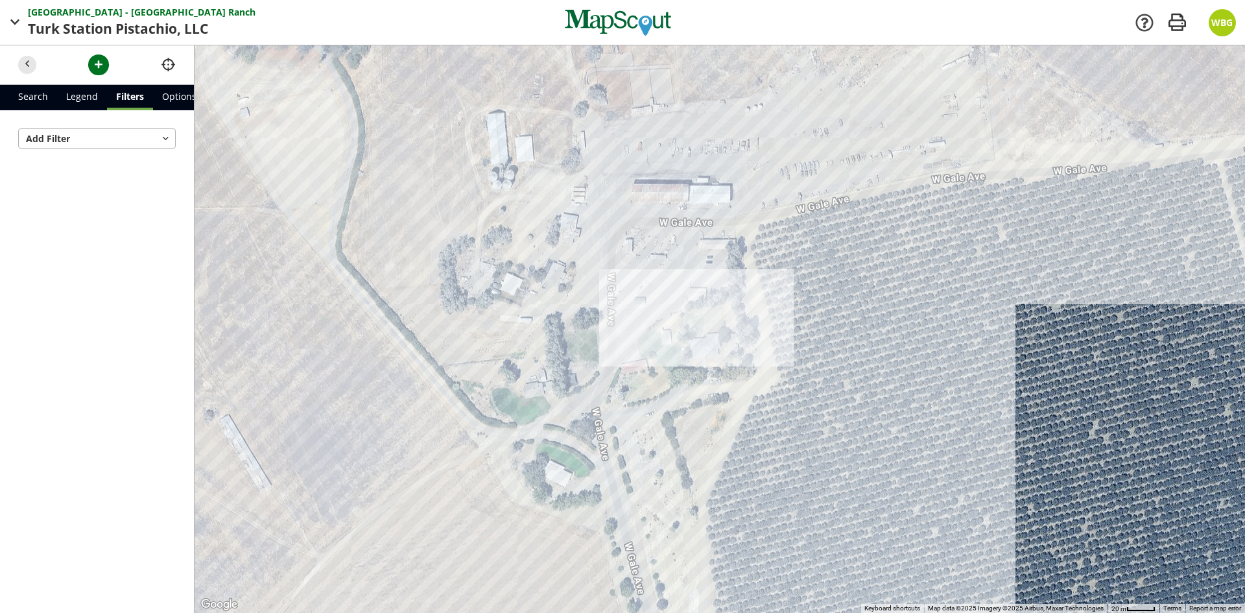
drag, startPoint x: 997, startPoint y: 499, endPoint x: 805, endPoint y: 240, distance: 321.8
click at [805, 240] on div at bounding box center [720, 328] width 1050 height 567
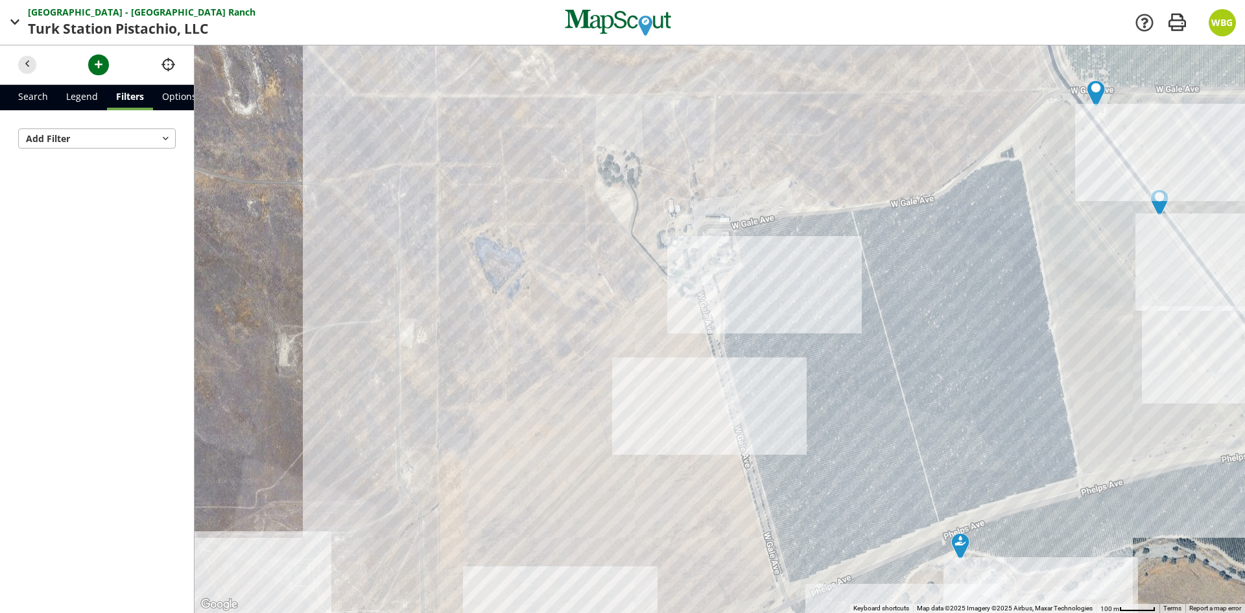
drag, startPoint x: 525, startPoint y: 429, endPoint x: 528, endPoint y: 356, distance: 73.4
click at [528, 356] on div at bounding box center [720, 328] width 1050 height 567
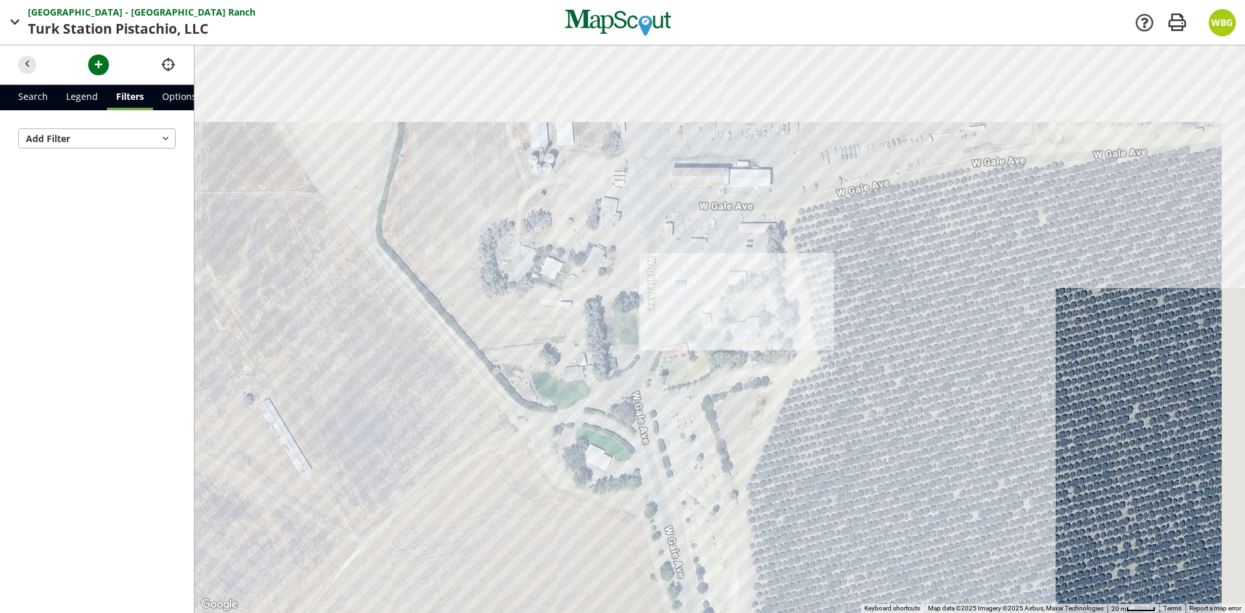
drag, startPoint x: 738, startPoint y: 231, endPoint x: 615, endPoint y: 539, distance: 331.1
click at [615, 539] on div at bounding box center [720, 328] width 1050 height 567
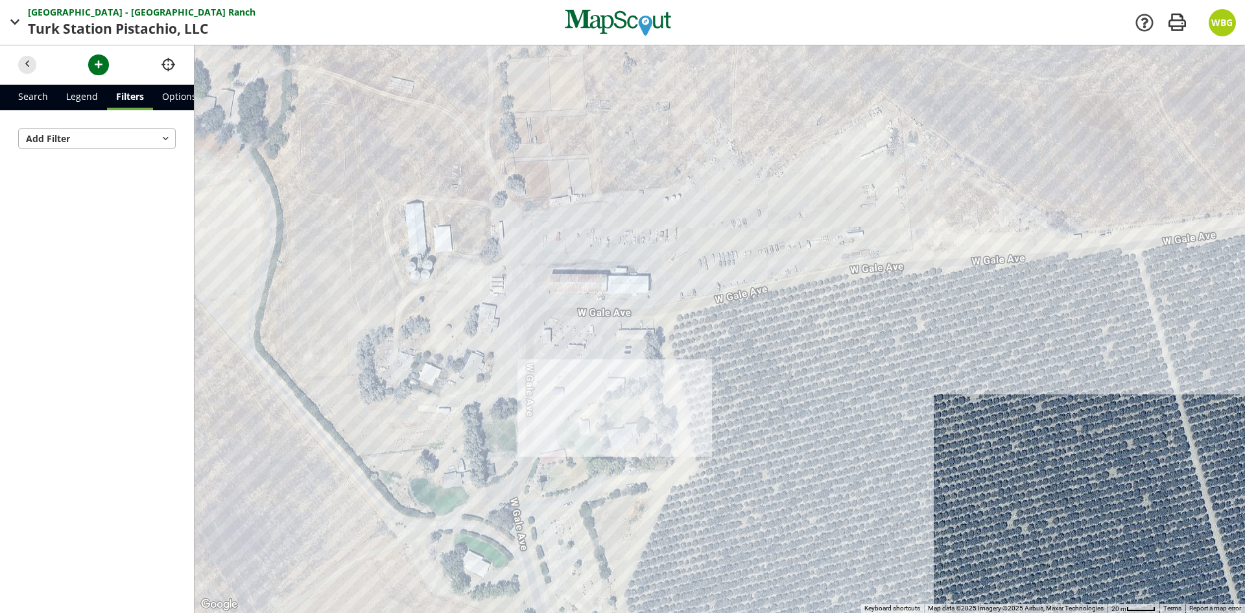
drag, startPoint x: 827, startPoint y: 405, endPoint x: 723, endPoint y: 454, distance: 115.4
click at [723, 454] on div at bounding box center [720, 328] width 1050 height 567
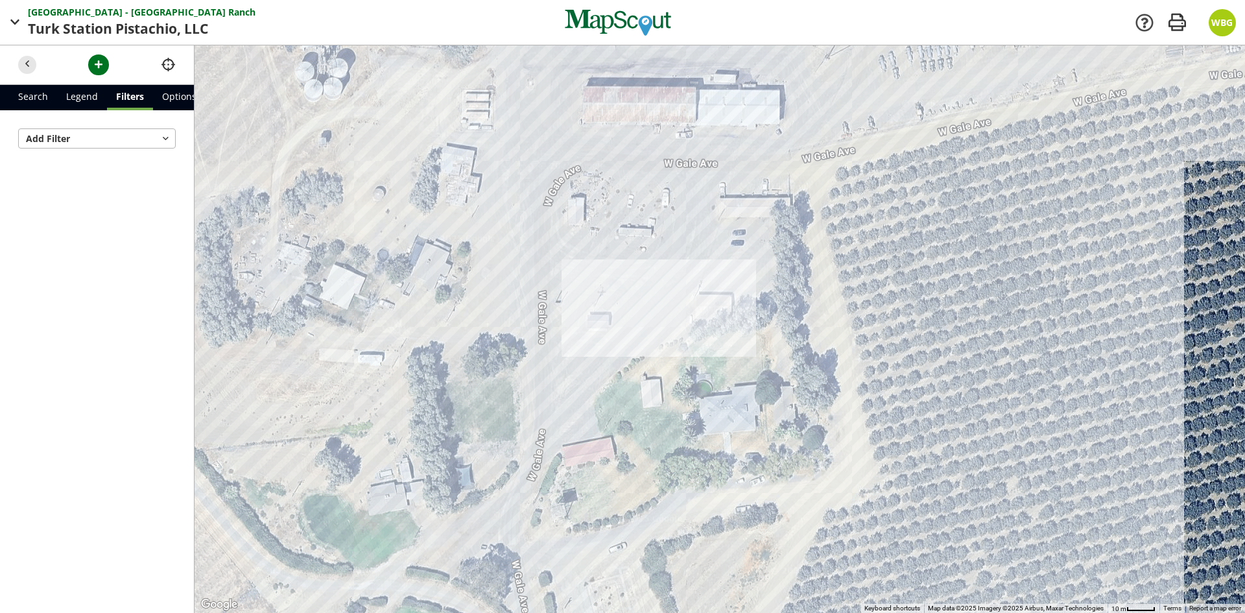
drag, startPoint x: 499, startPoint y: 280, endPoint x: 573, endPoint y: 517, distance: 247.9
click at [573, 517] on div at bounding box center [720, 328] width 1050 height 567
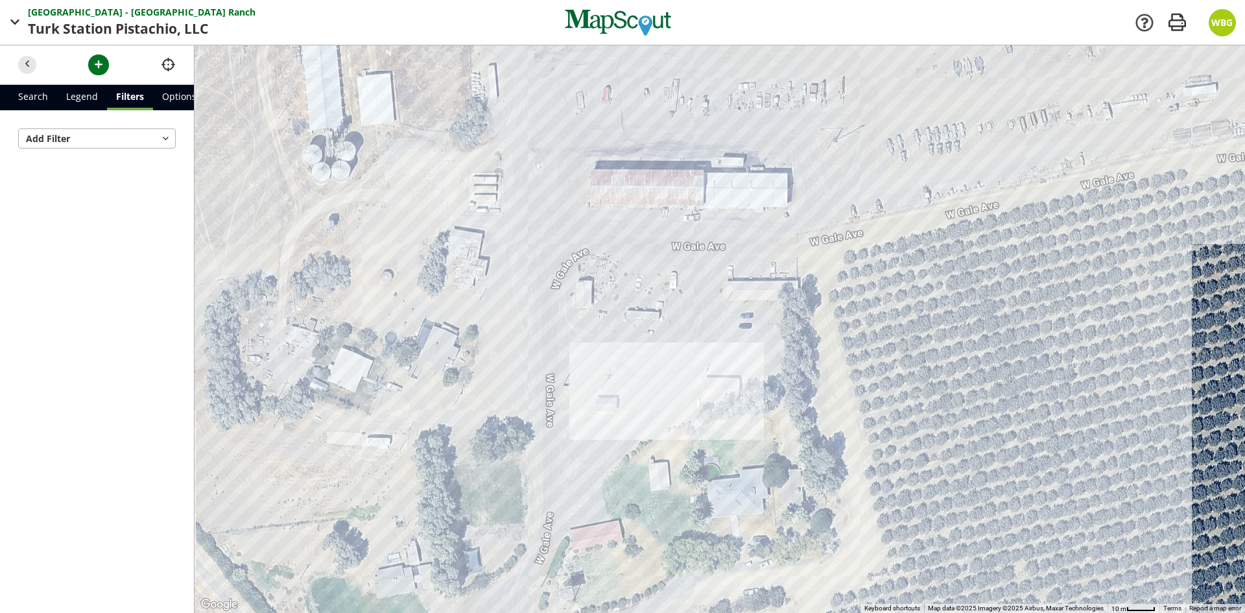
drag, startPoint x: 556, startPoint y: 224, endPoint x: 576, endPoint y: 267, distance: 47.0
click at [576, 267] on div at bounding box center [720, 328] width 1050 height 567
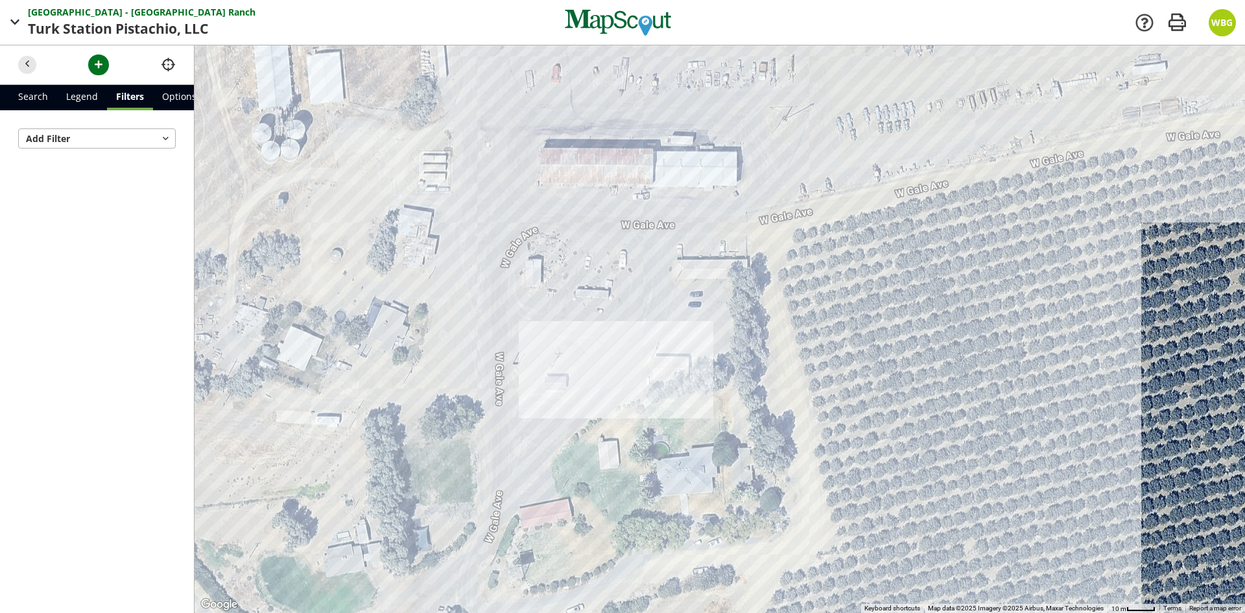
drag, startPoint x: 846, startPoint y: 444, endPoint x: 746, endPoint y: 421, distance: 102.5
click at [746, 421] on div at bounding box center [720, 328] width 1050 height 567
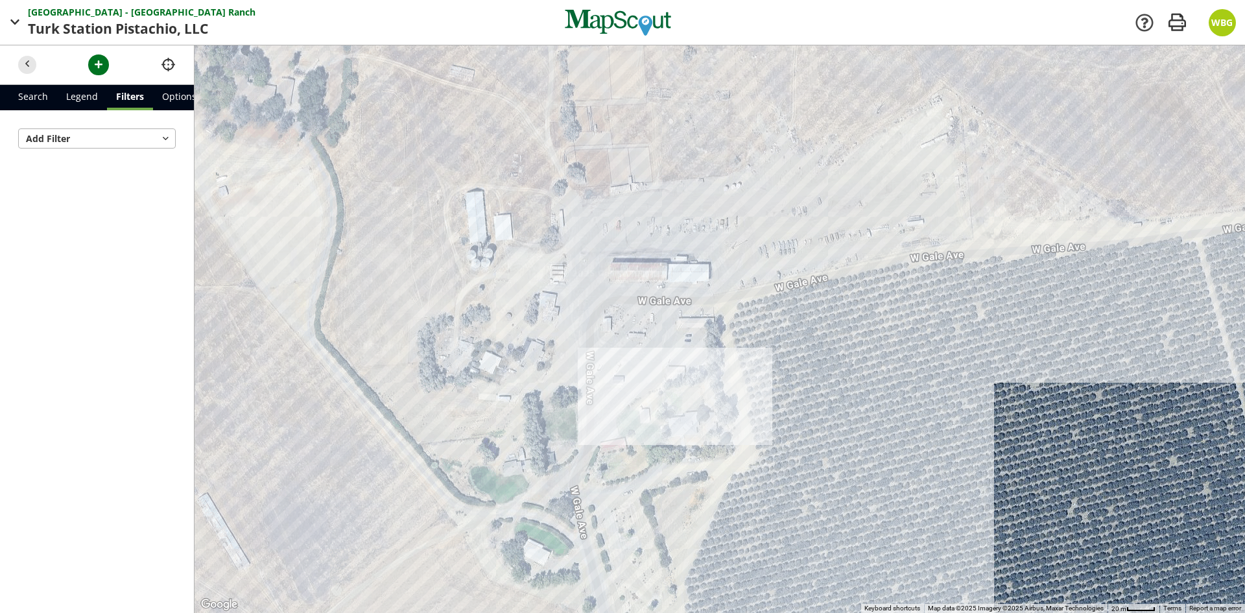
click at [648, 345] on div at bounding box center [720, 328] width 1050 height 567
